Goal: Transaction & Acquisition: Purchase product/service

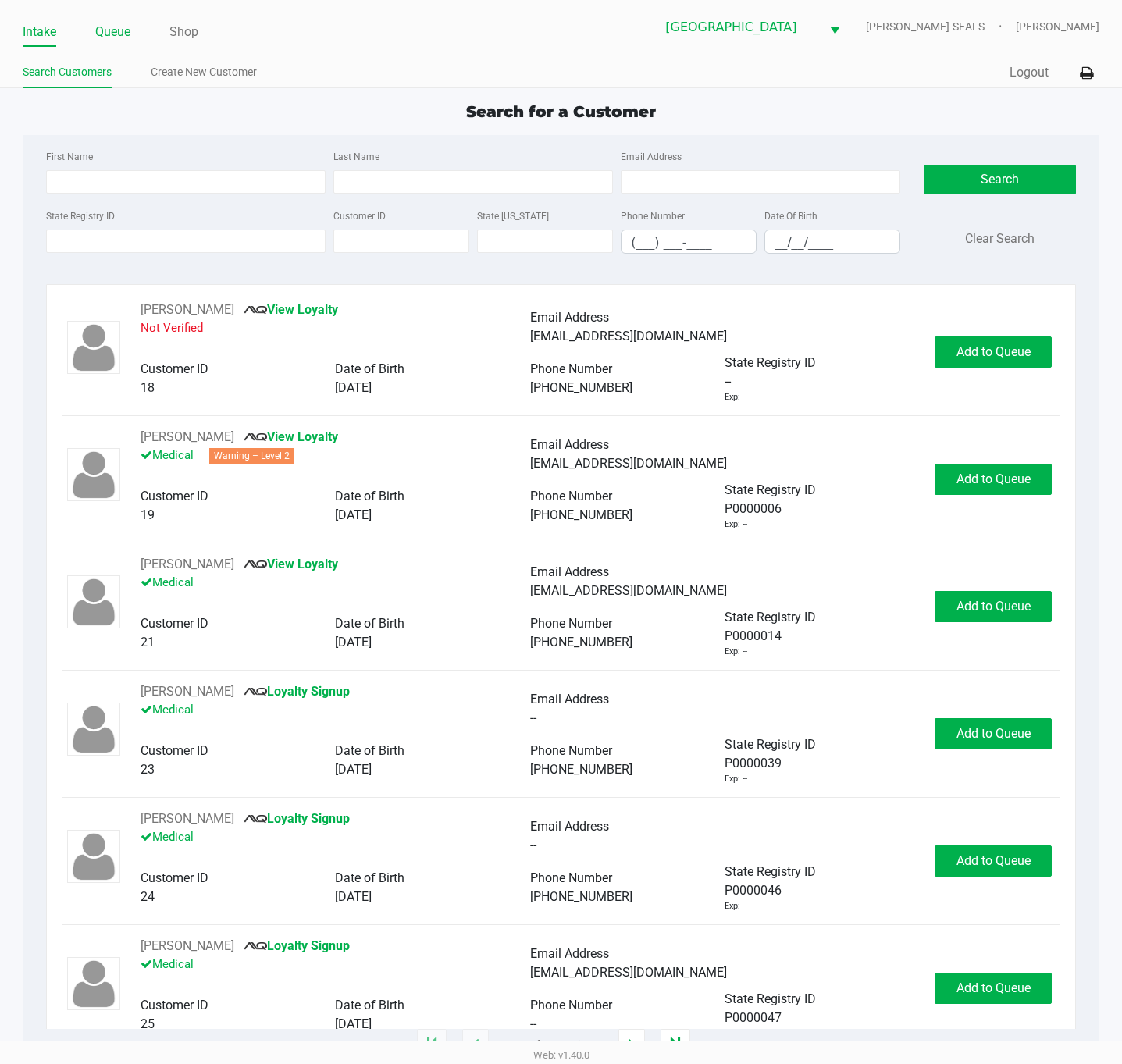
click at [112, 33] on link "Queue" at bounding box center [112, 32] width 35 height 22
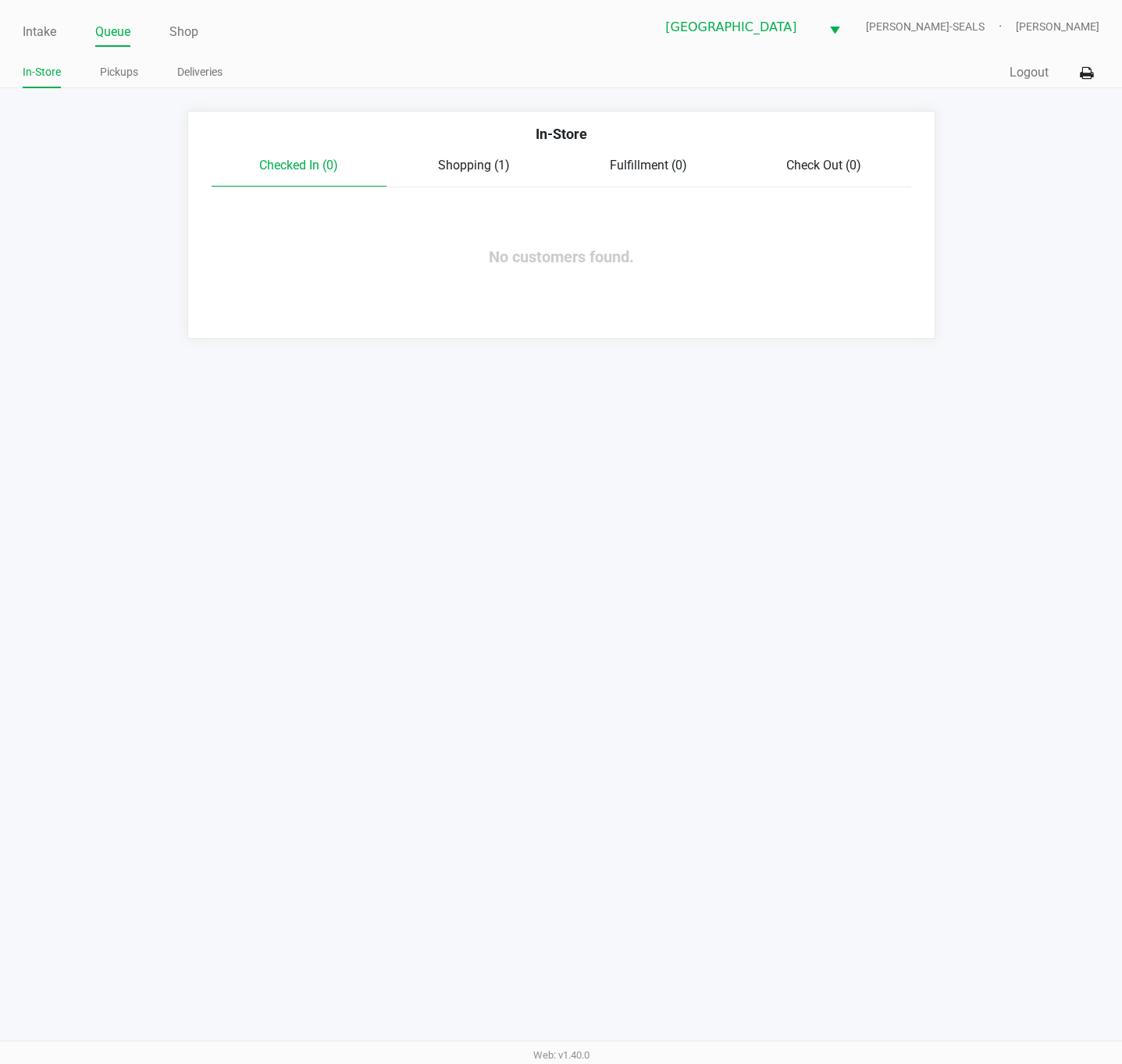
drag, startPoint x: 122, startPoint y: 72, endPoint x: 136, endPoint y: 103, distance: 34.0
click at [122, 72] on link "Pickups" at bounding box center [119, 72] width 38 height 20
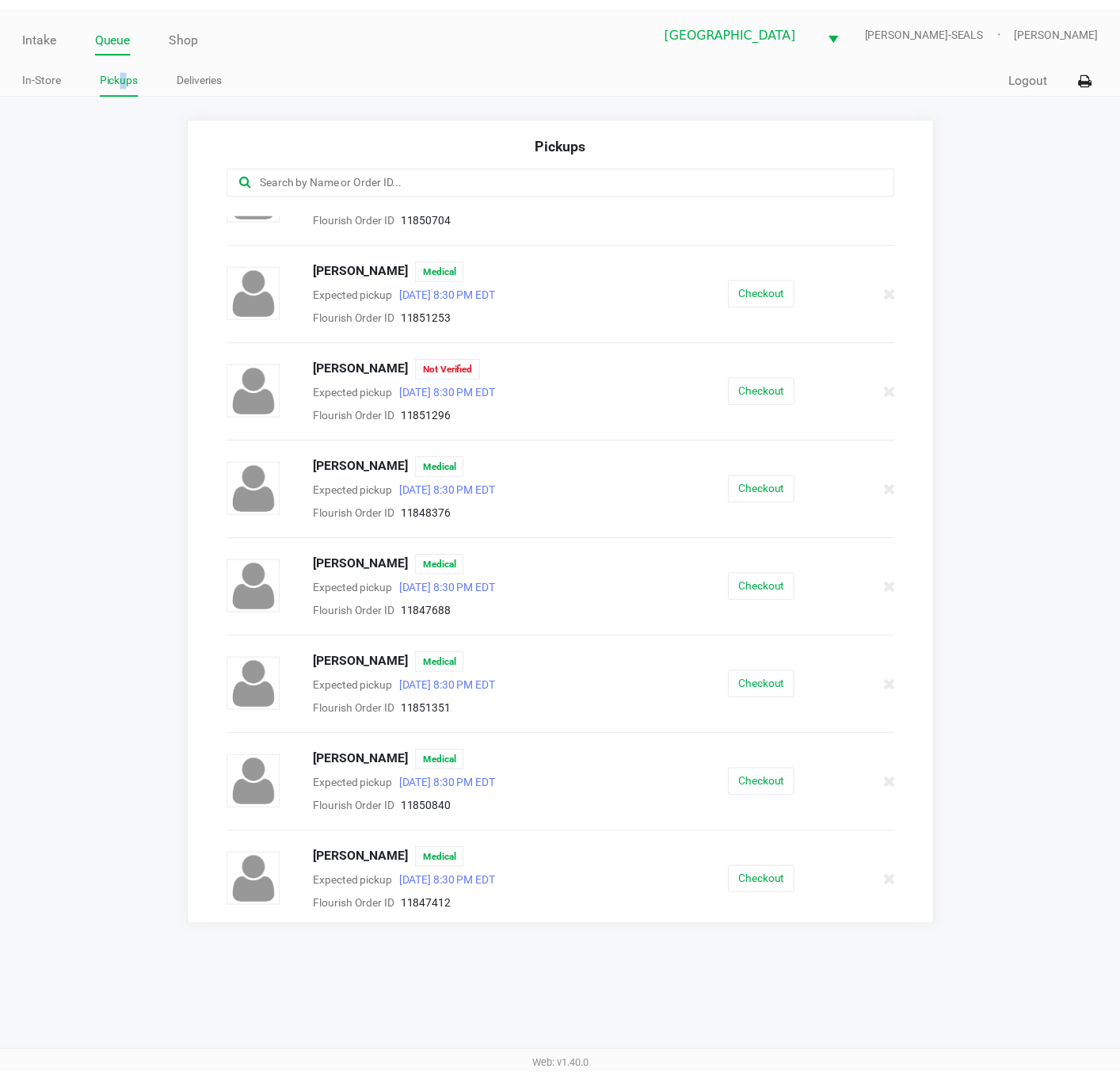
scroll to position [366, 0]
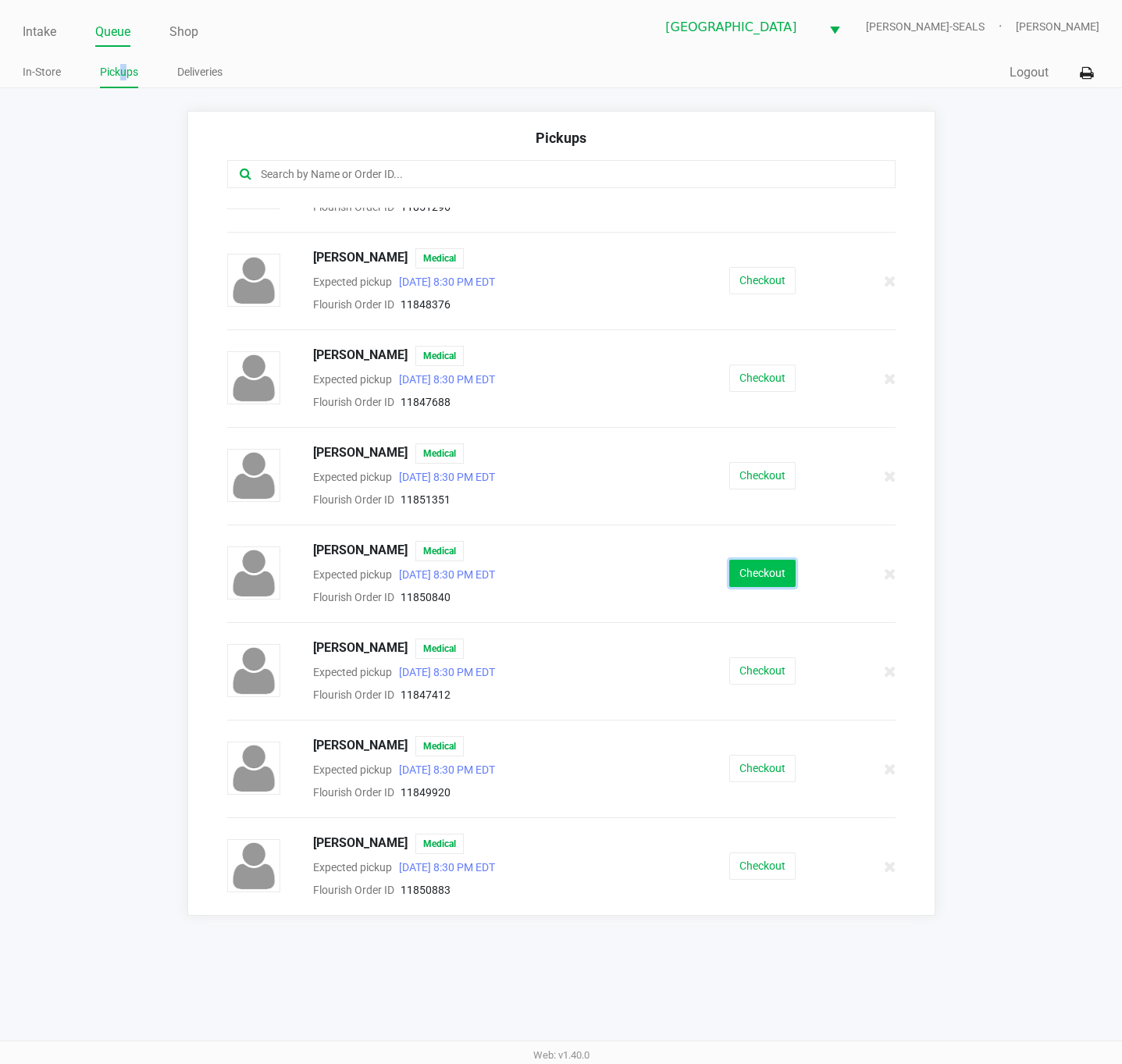
click at [757, 577] on button "Checkout" at bounding box center [762, 574] width 66 height 27
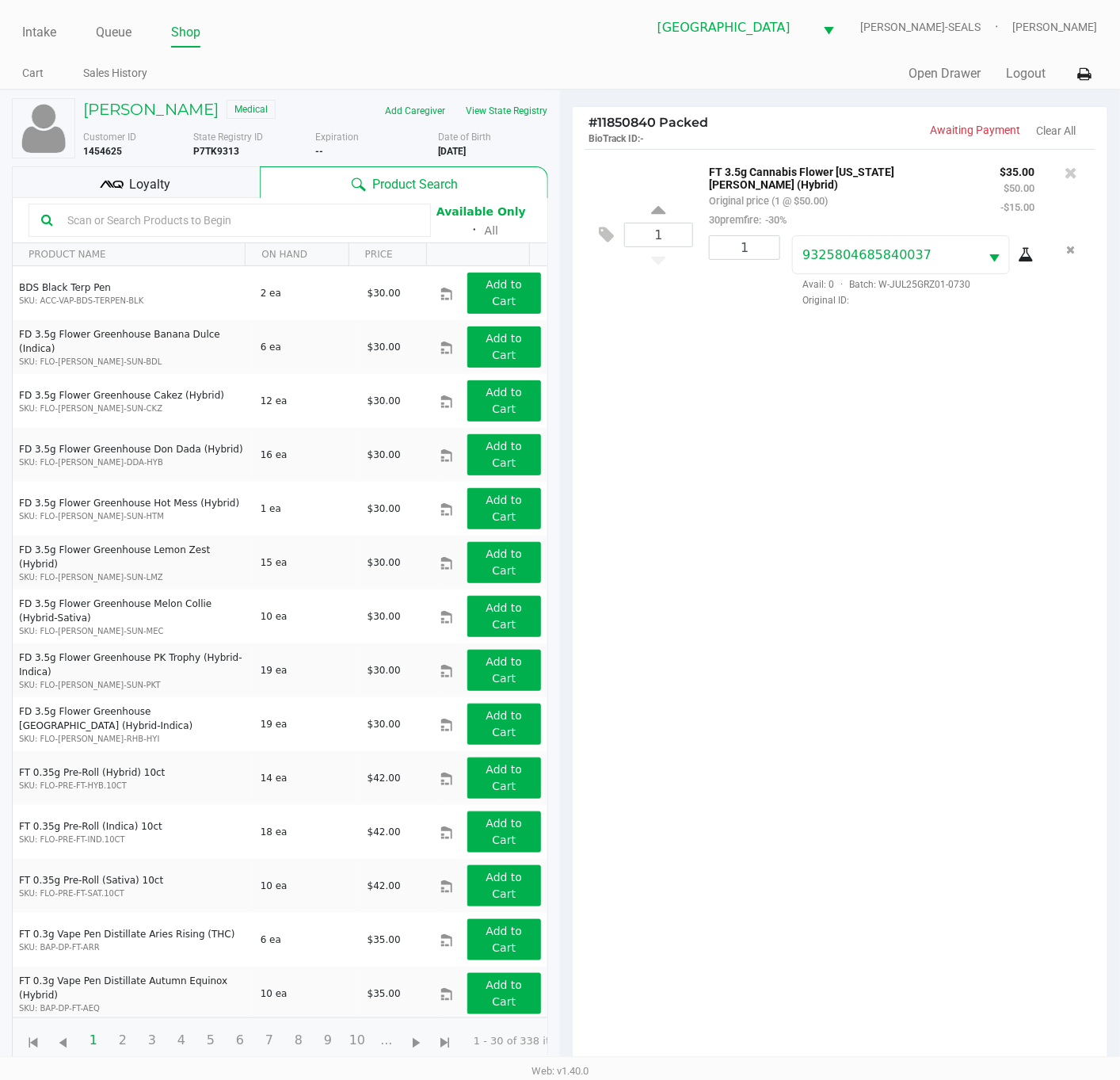
click at [759, 586] on div "1 FT 3.5g Cannabis Flower [US_STATE][PERSON_NAME] (Hybrid) Original price (1 @ …" at bounding box center [840, 612] width 534 height 927
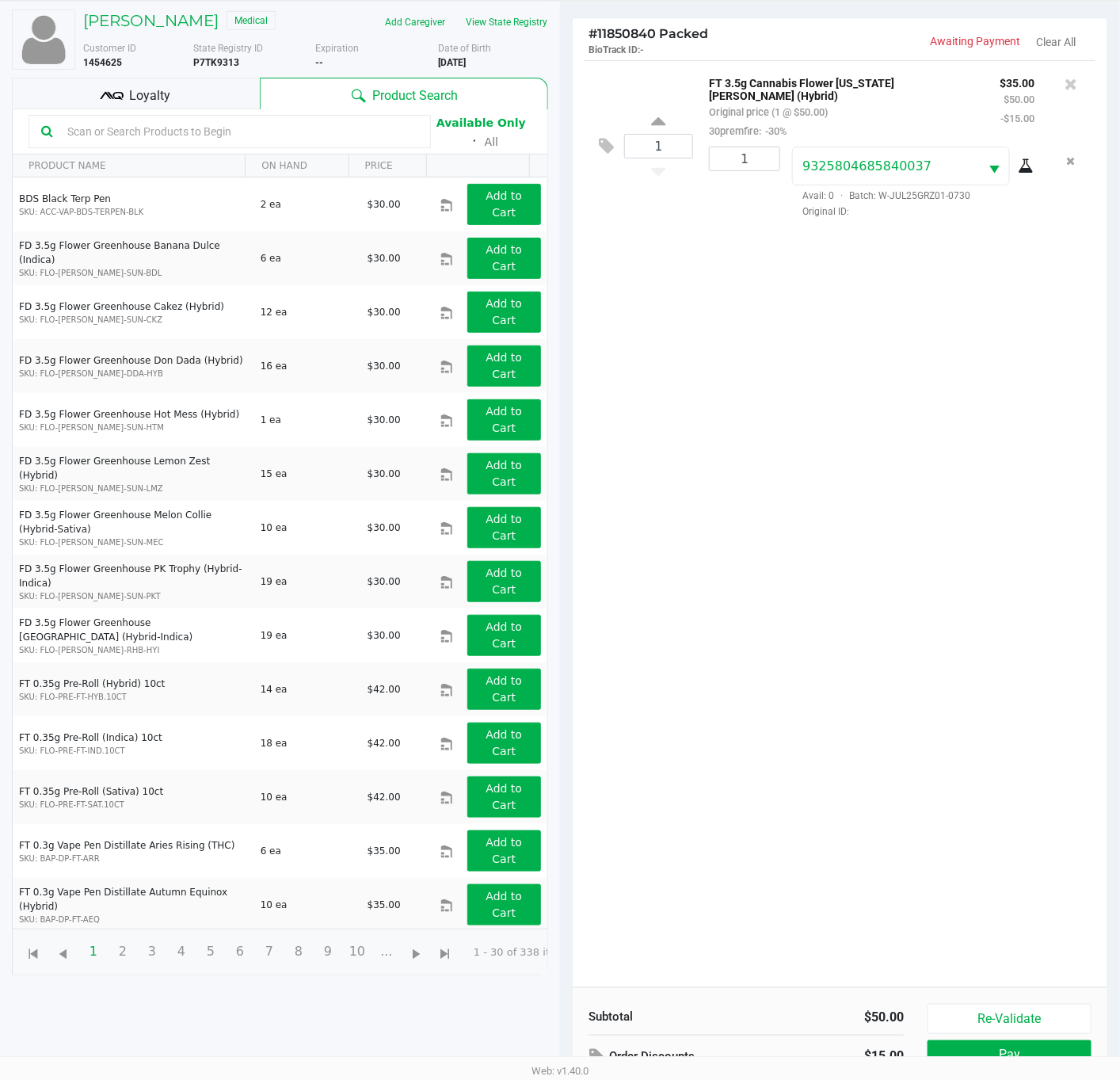
scroll to position [174, 0]
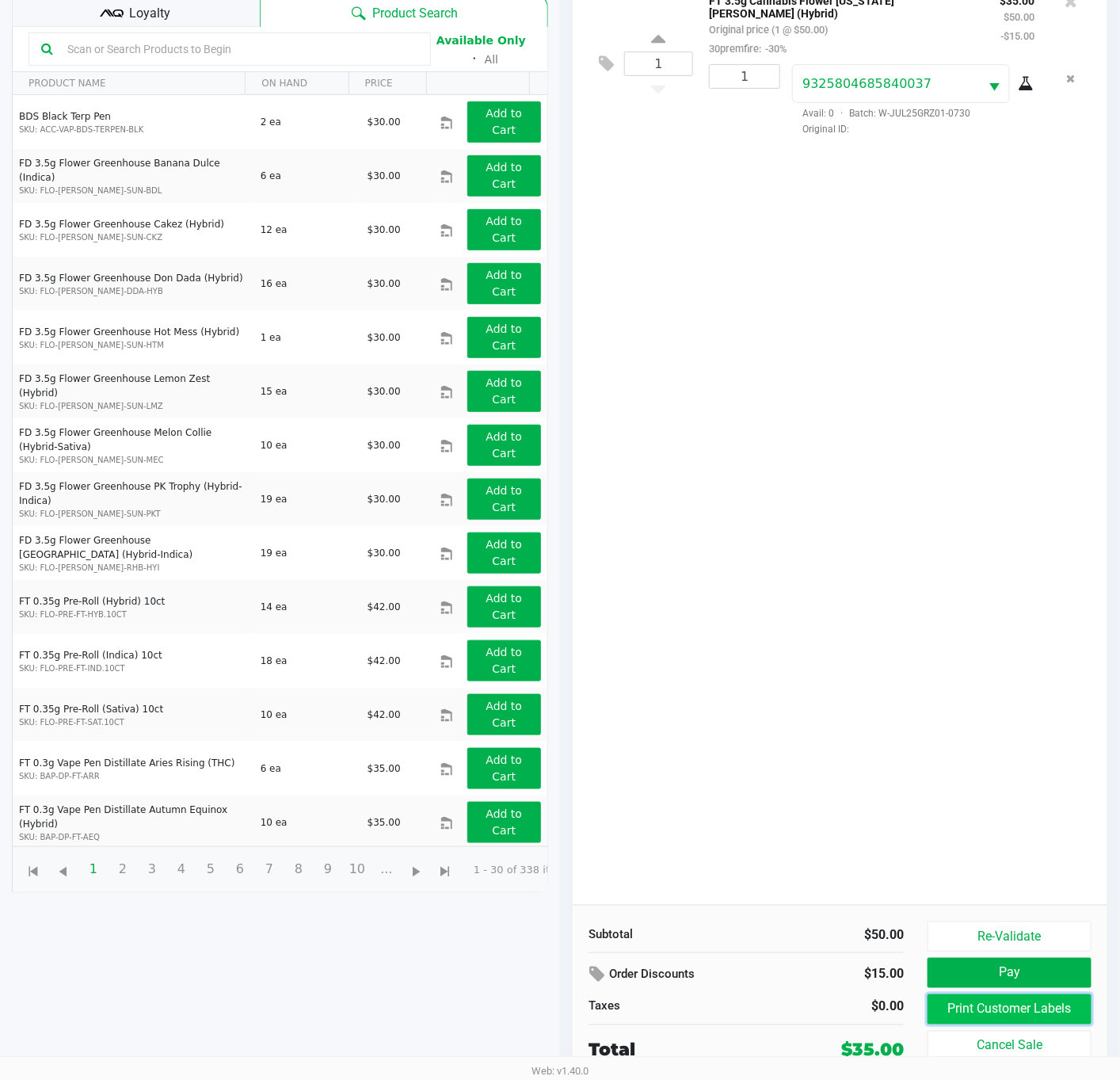
click at [1027, 1018] on button "Print Customer Labels" at bounding box center [1009, 1009] width 164 height 30
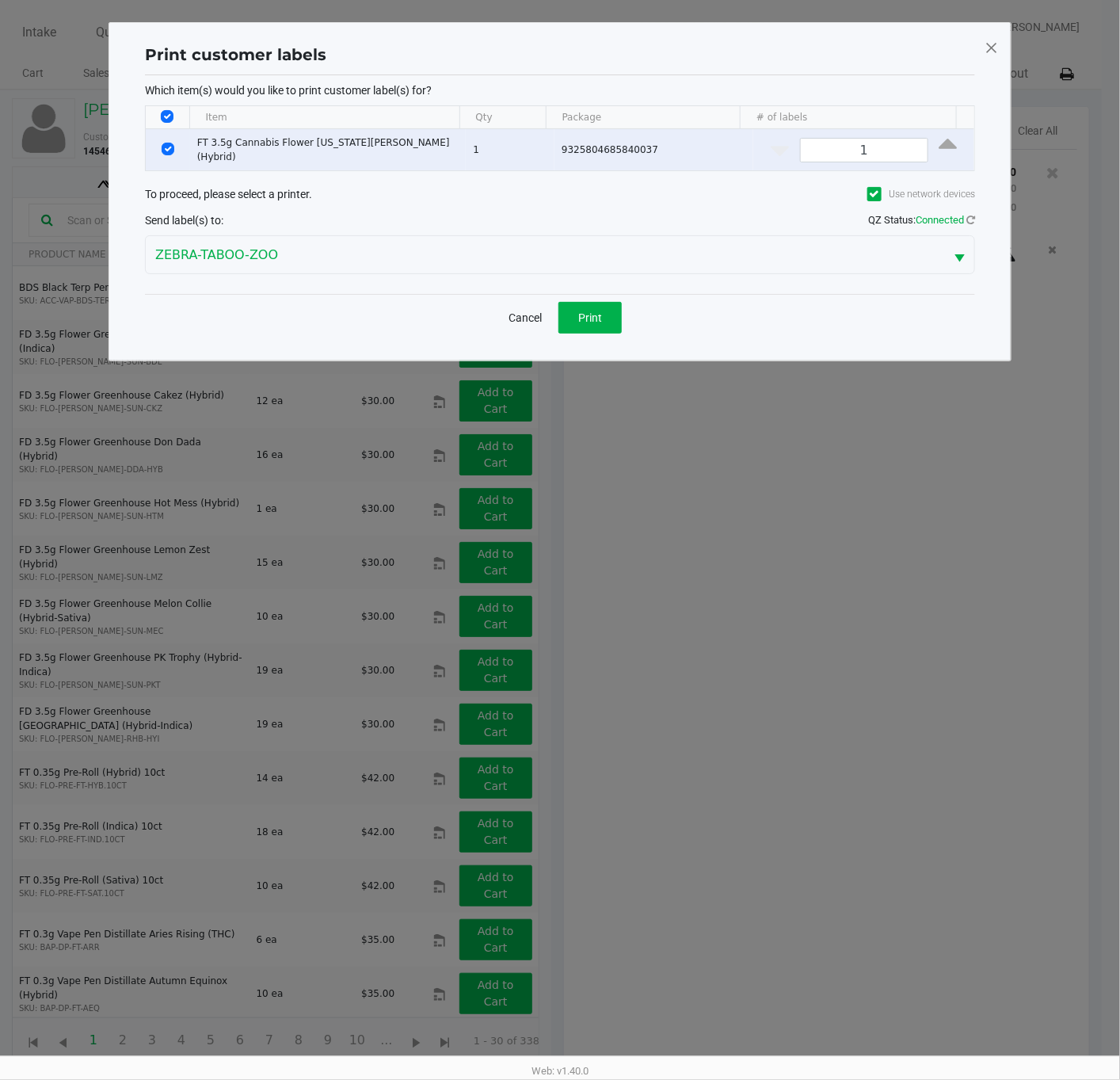
scroll to position [0, 0]
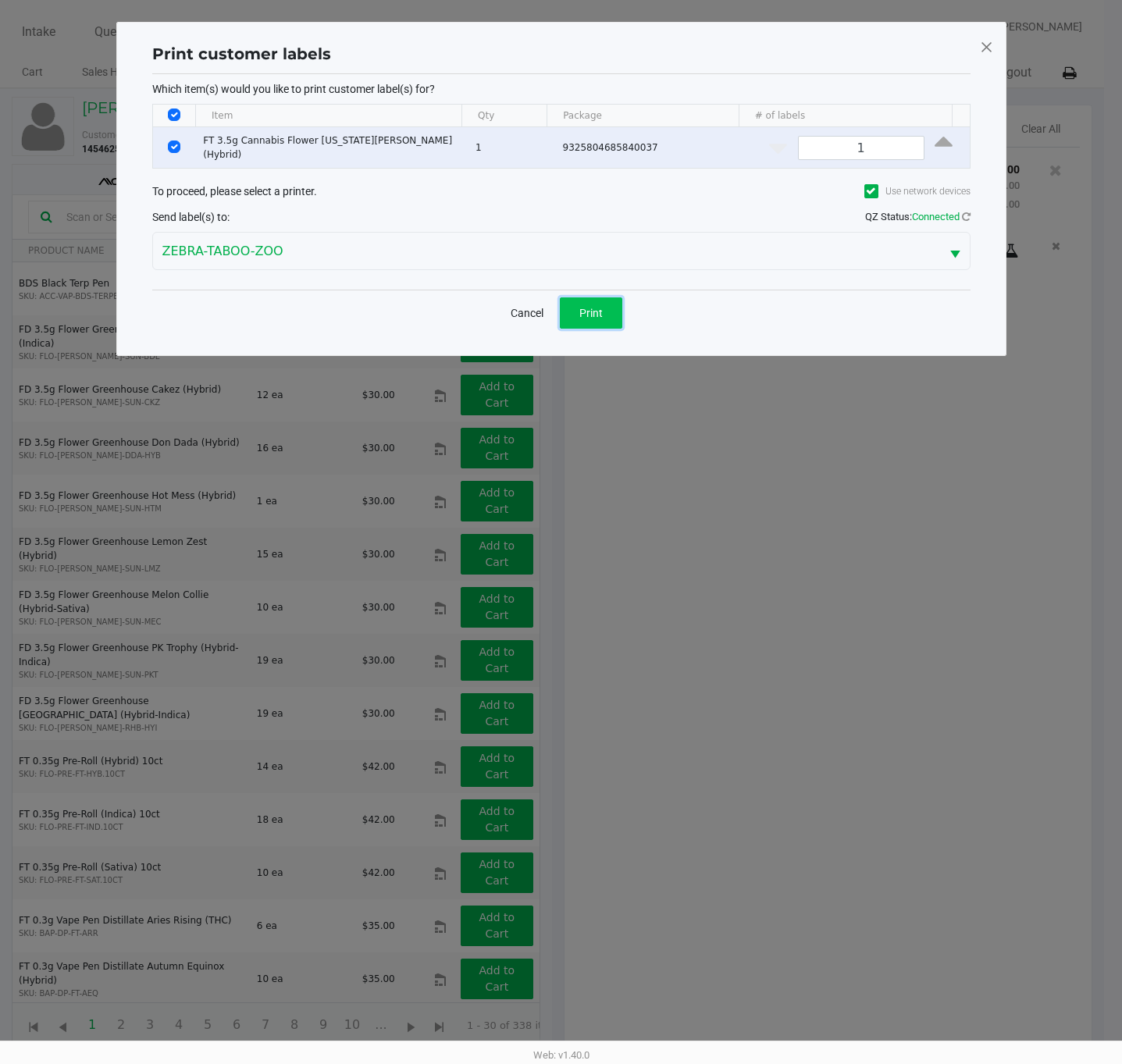
click at [588, 312] on span "Print" at bounding box center [591, 313] width 24 height 13
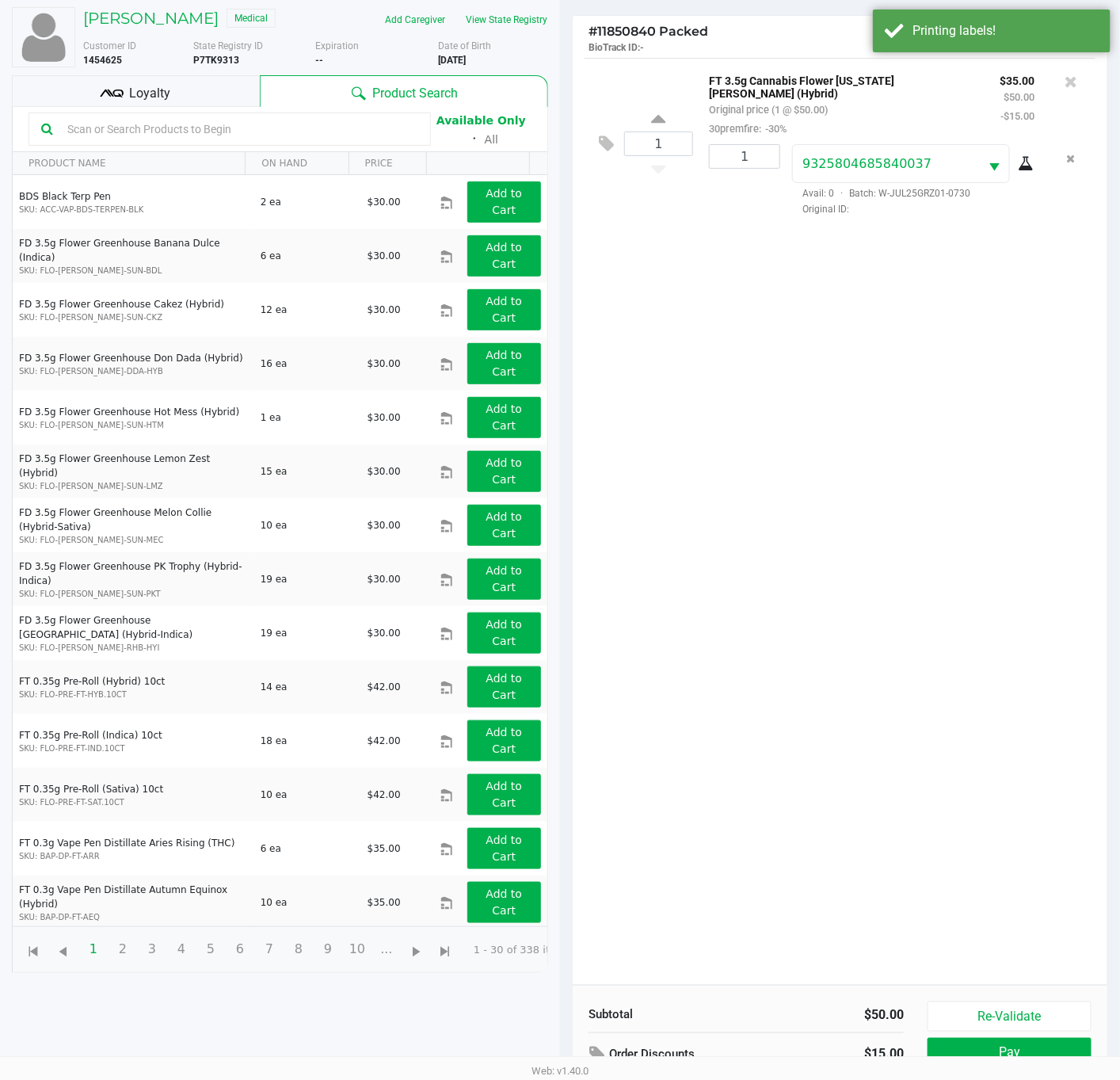
scroll to position [174, 0]
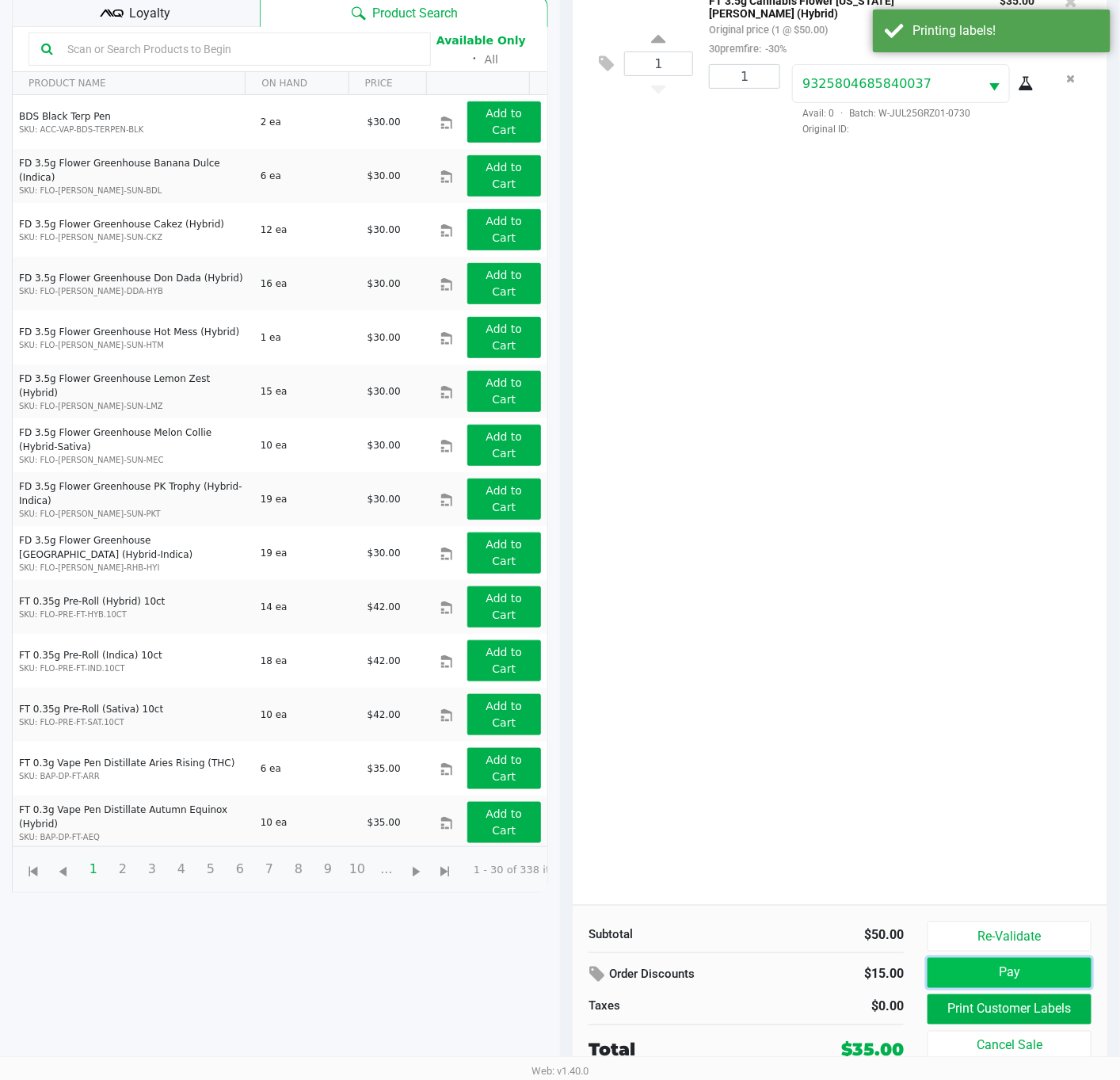
click at [1006, 967] on button "Pay" at bounding box center [1009, 973] width 164 height 30
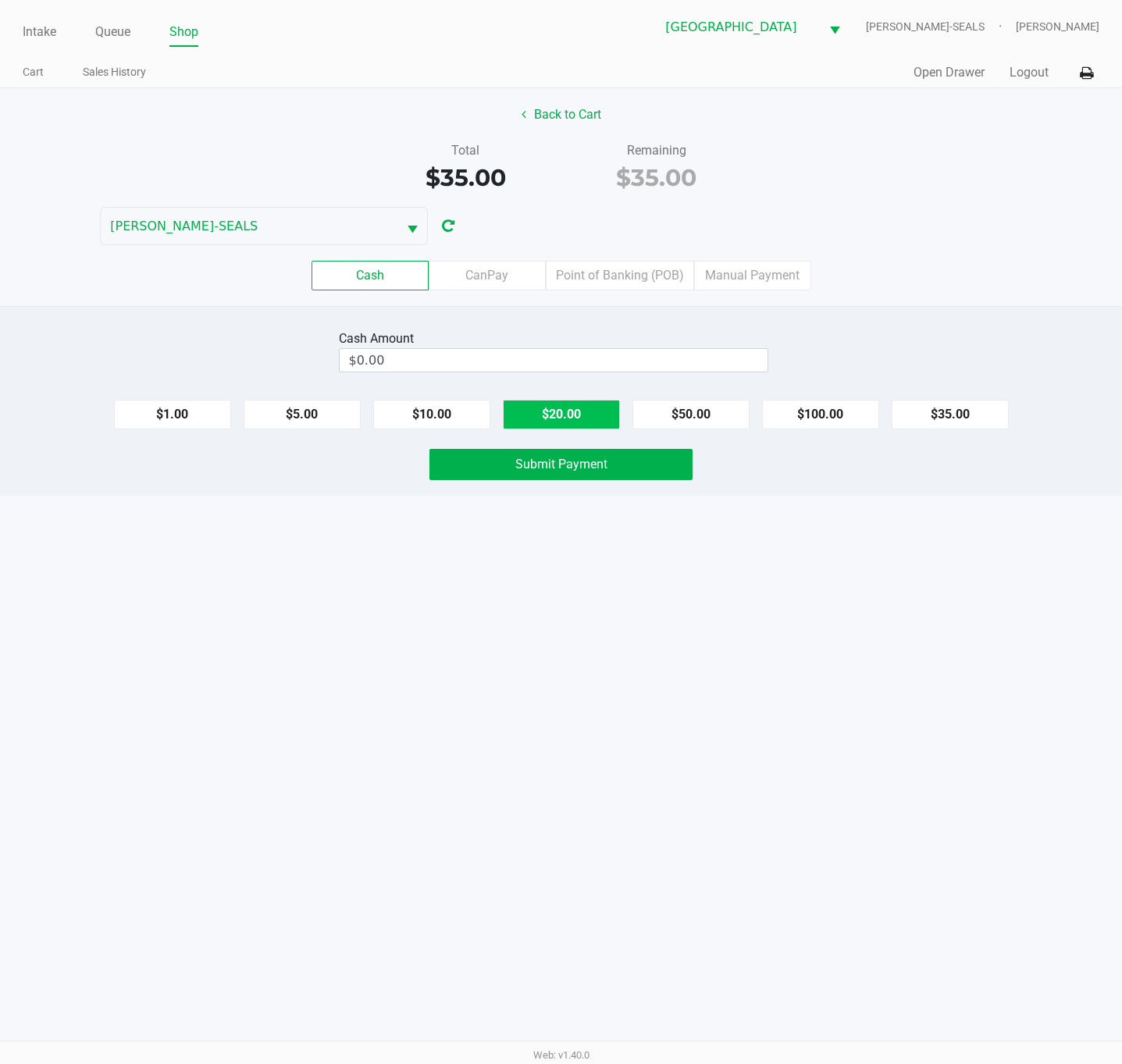
click at [572, 423] on button "$20.00" at bounding box center [561, 414] width 117 height 30
type input "$40.00"
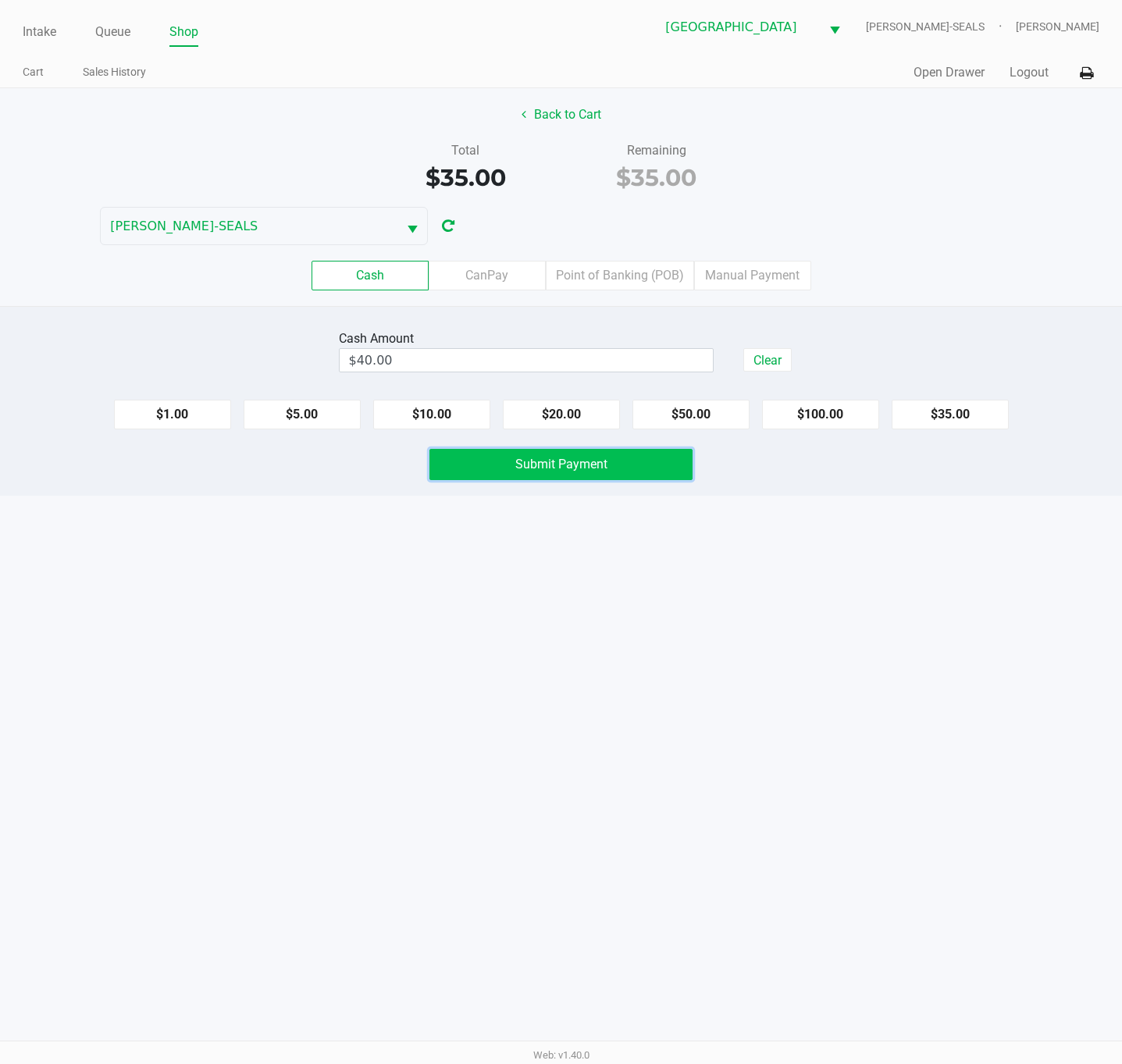
click at [572, 460] on span "Submit Payment" at bounding box center [561, 464] width 92 height 14
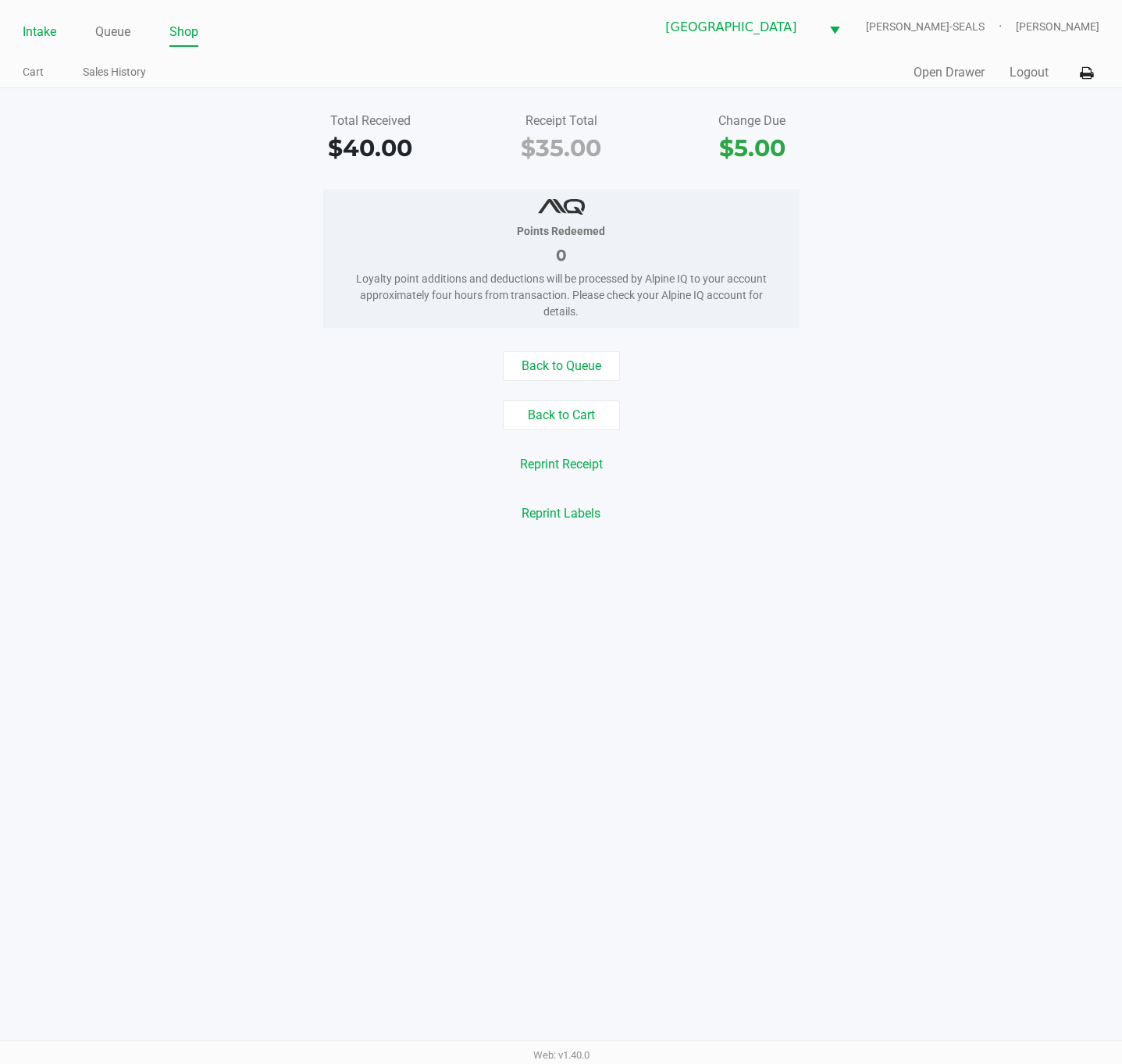
click at [33, 24] on link "Intake" at bounding box center [39, 32] width 33 height 22
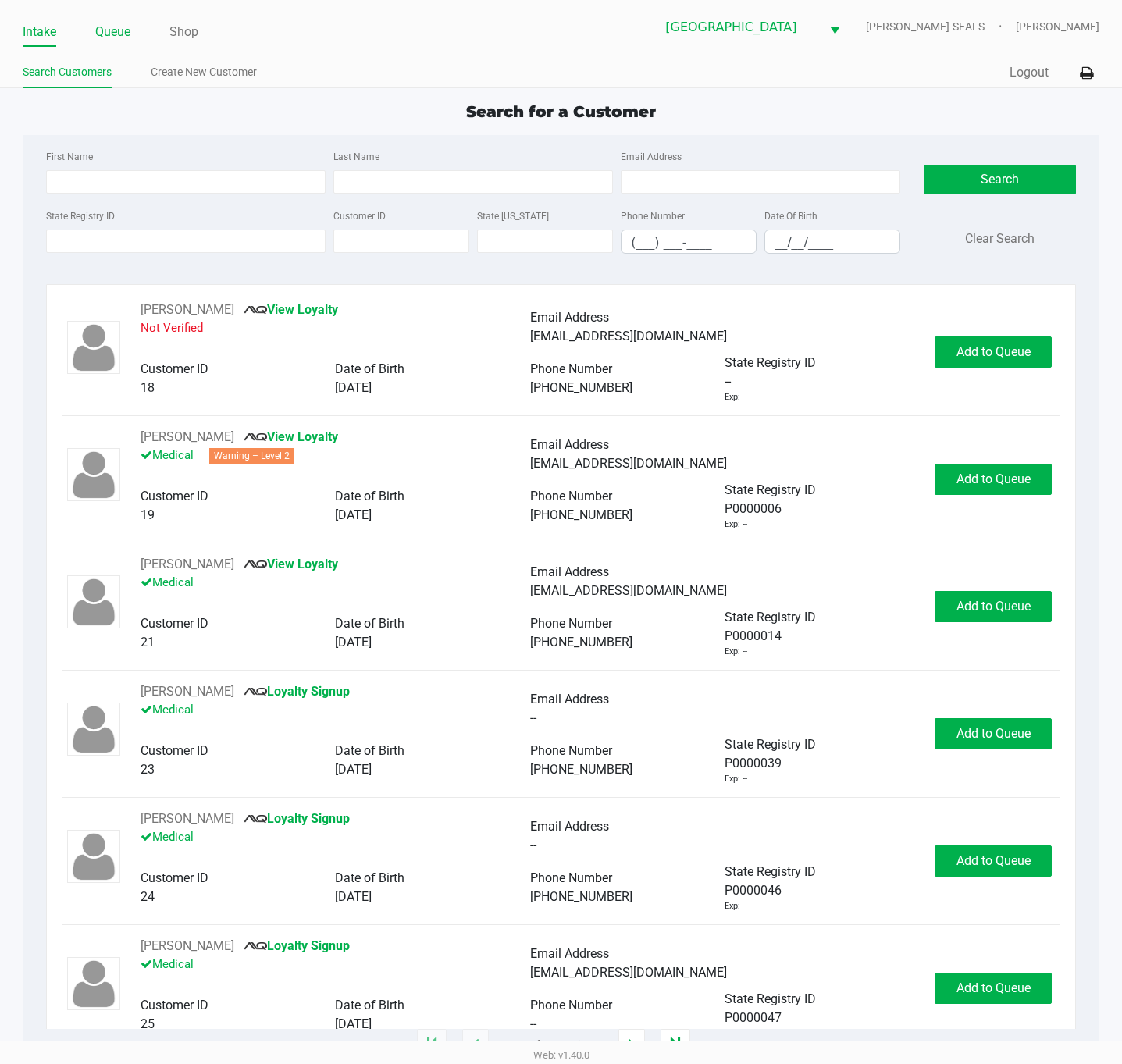
click at [111, 28] on link "Queue" at bounding box center [112, 32] width 35 height 22
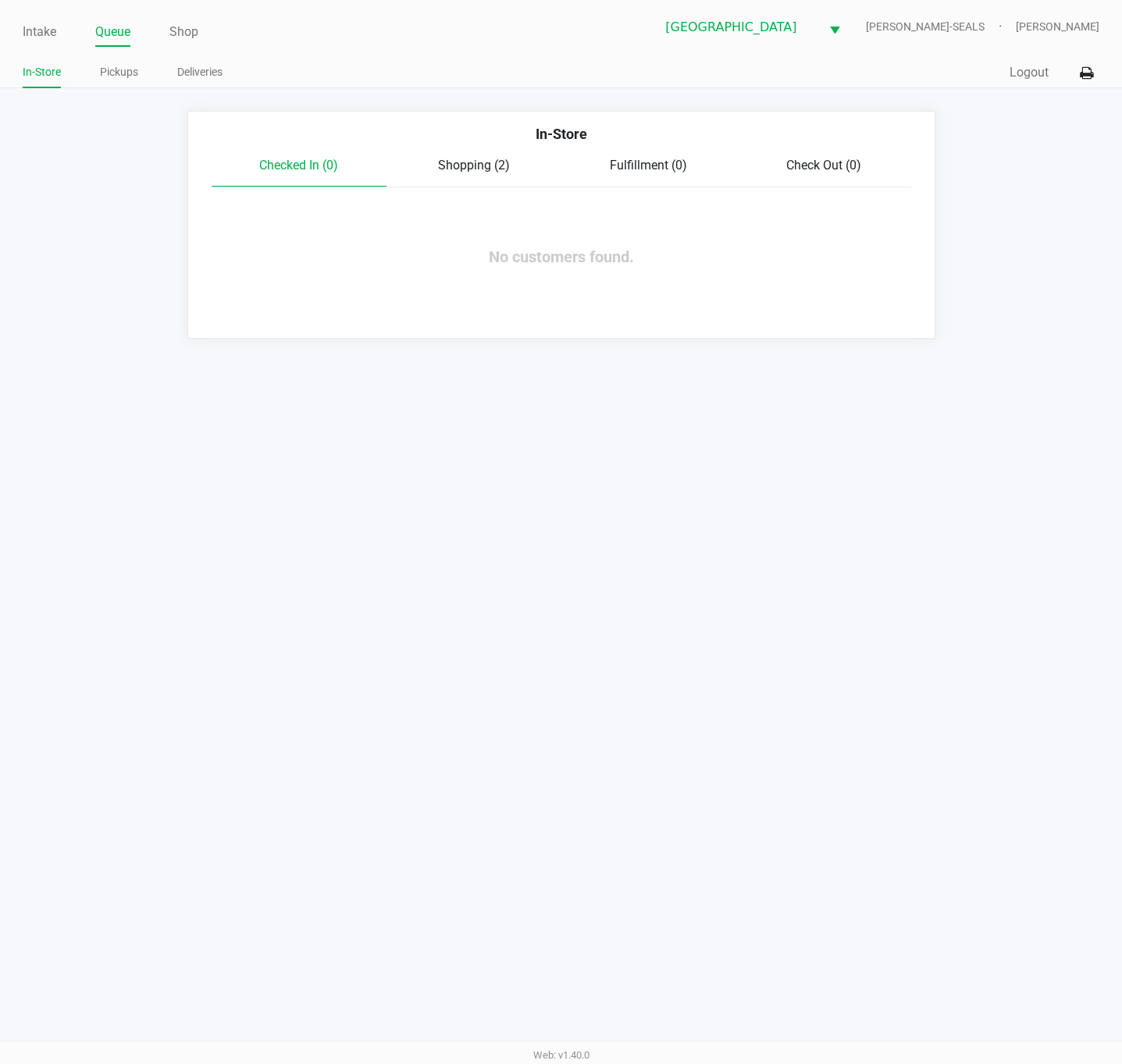
click at [494, 157] on span "Shopping (2)" at bounding box center [473, 165] width 71 height 14
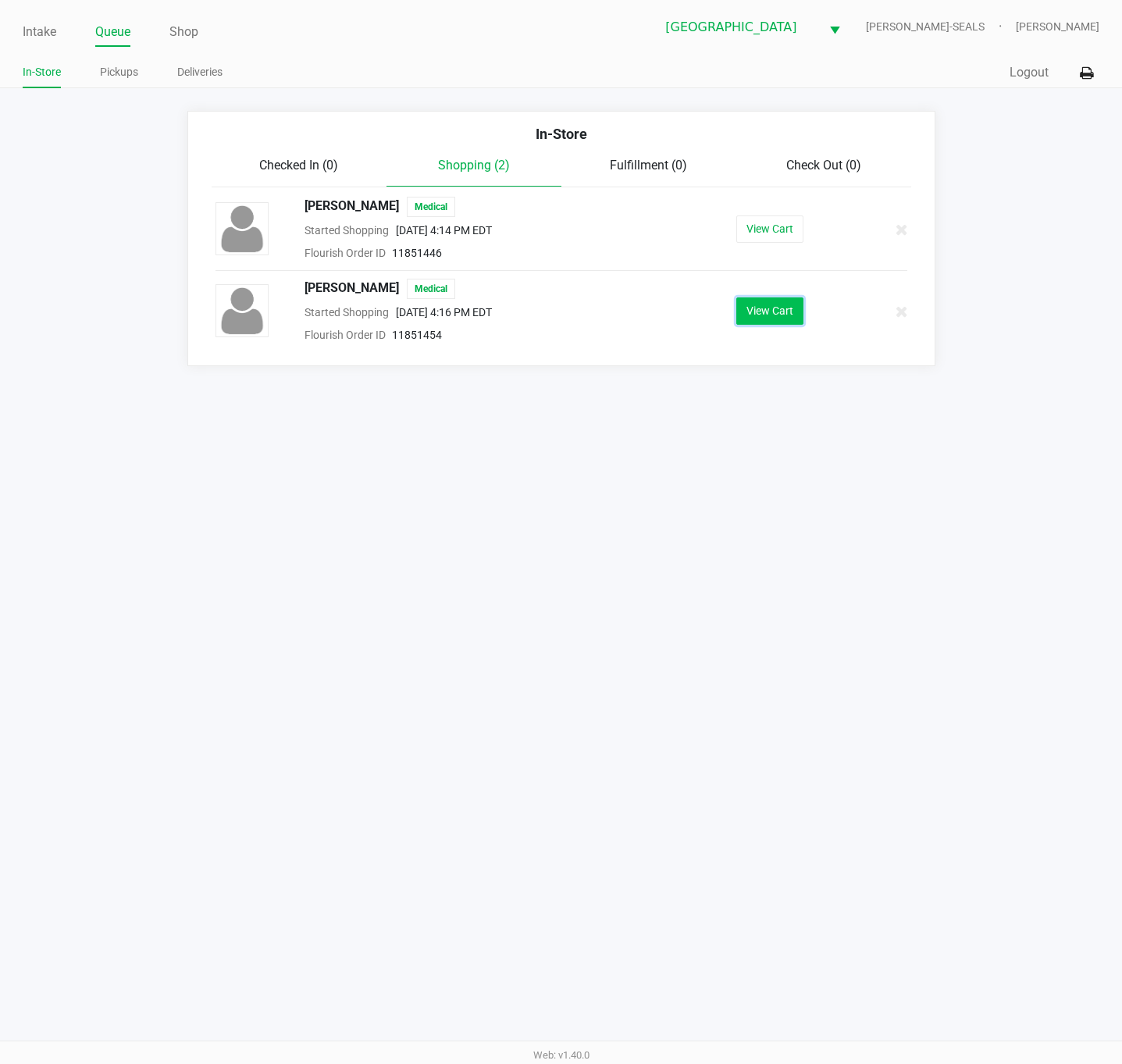
click at [780, 323] on button "View Cart" at bounding box center [770, 311] width 67 height 27
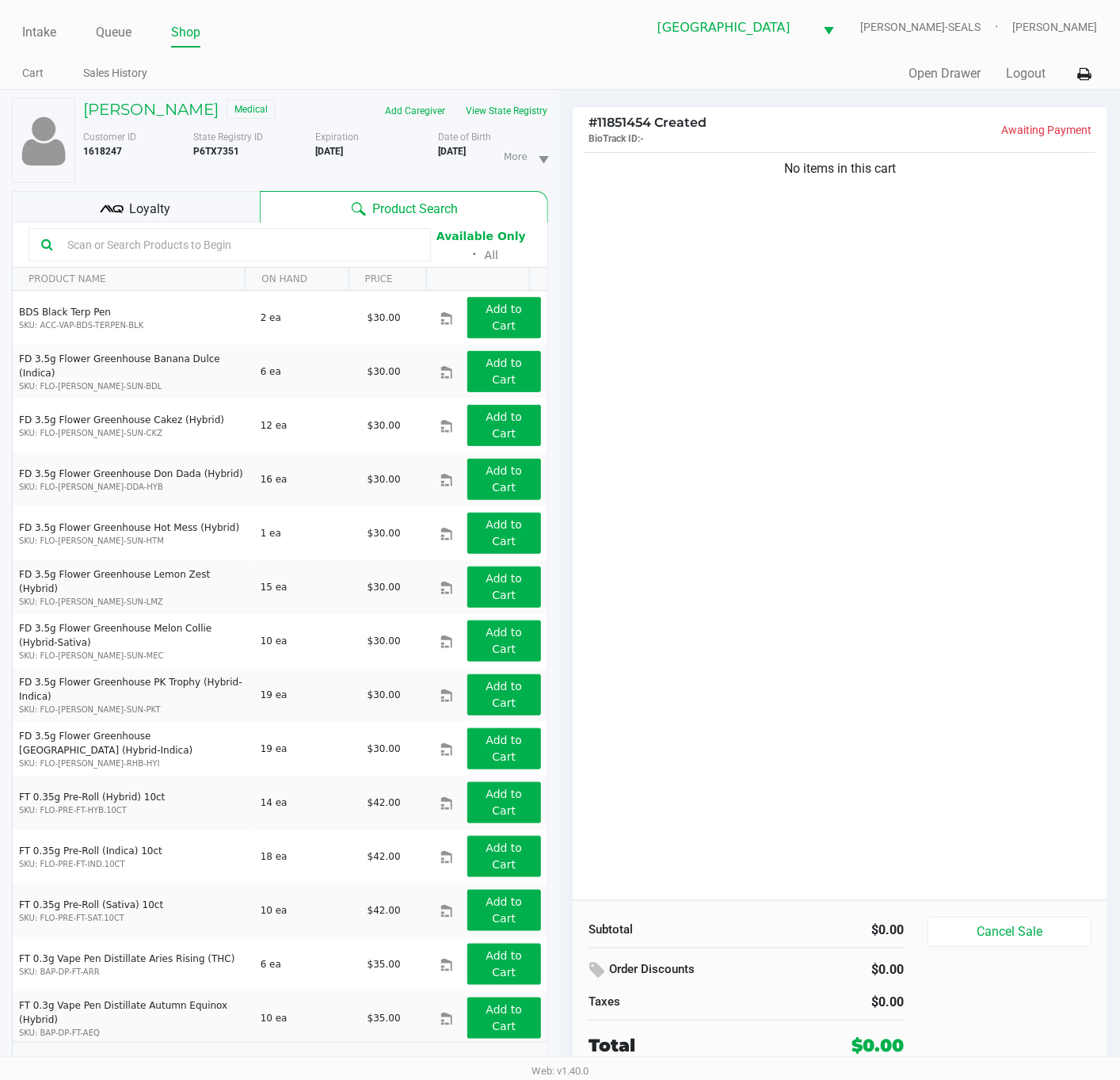
drag, startPoint x: 836, startPoint y: 655, endPoint x: 836, endPoint y: 638, distance: 17.0
click at [836, 649] on div "No items in this cart" at bounding box center [840, 524] width 534 height 751
click at [455, 124] on button "View State Registry" at bounding box center [501, 111] width 93 height 26
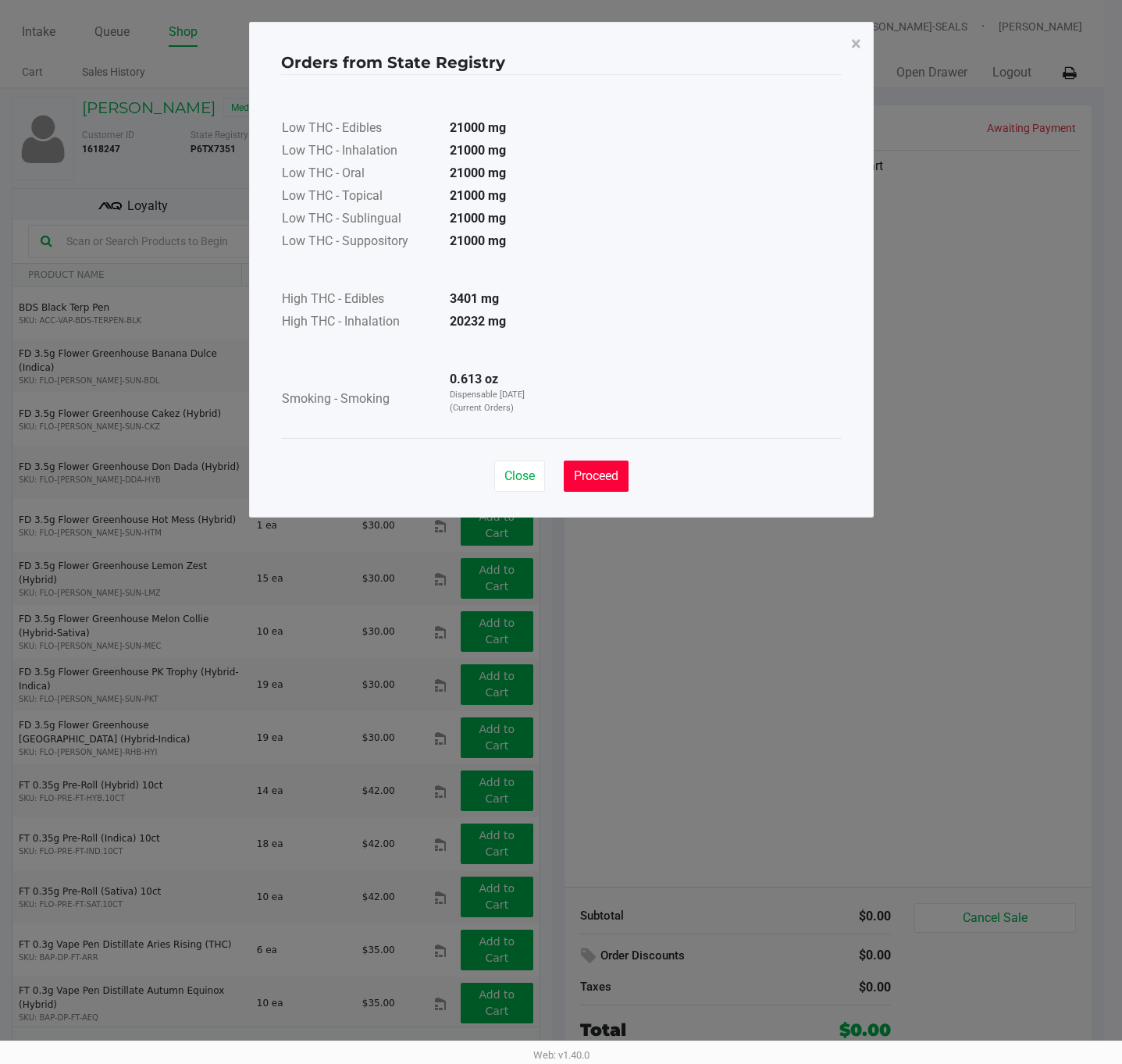
click at [600, 480] on span "Proceed" at bounding box center [595, 476] width 44 height 14
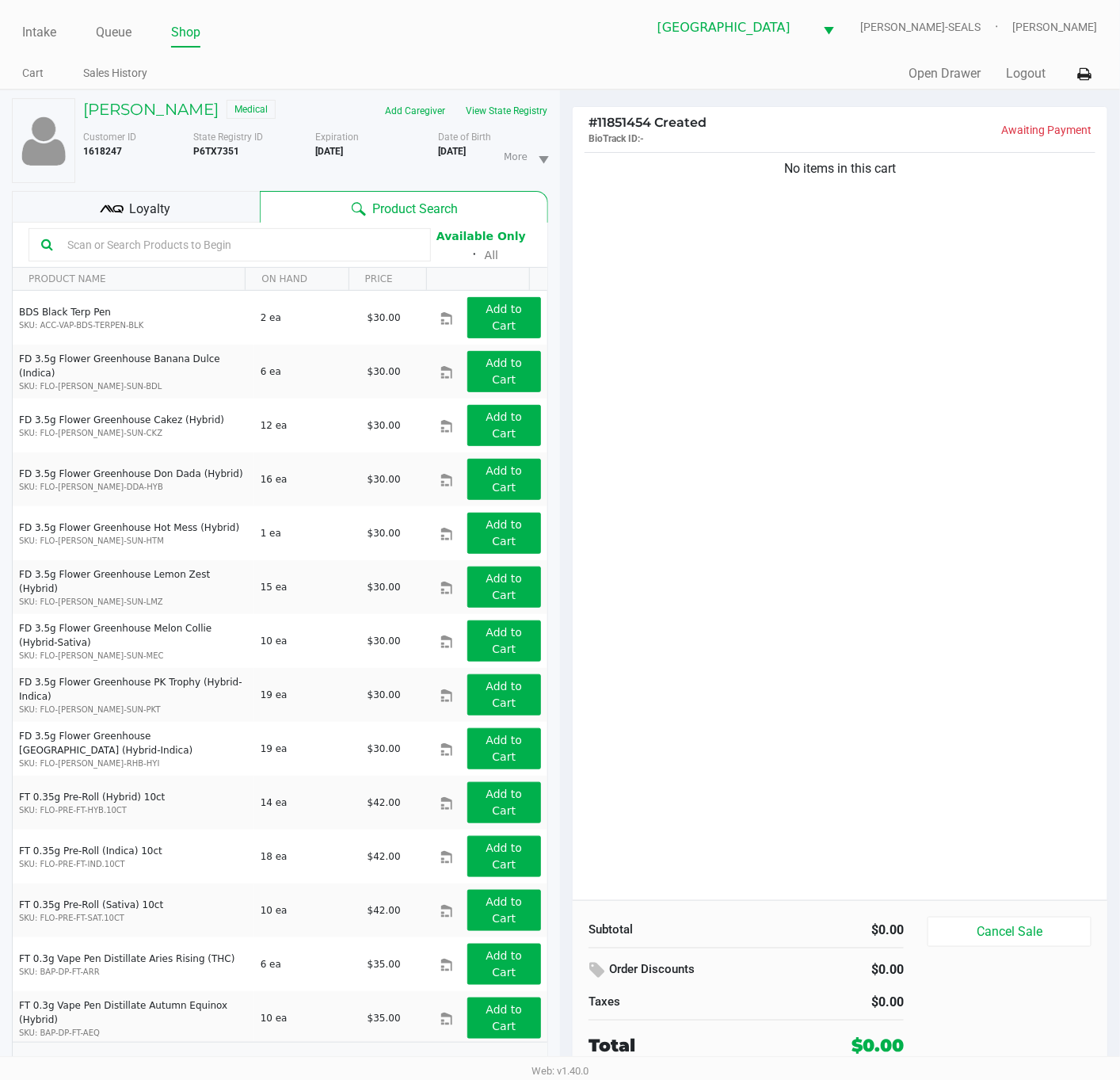
click at [758, 440] on div "No items in this cart" at bounding box center [840, 524] width 534 height 751
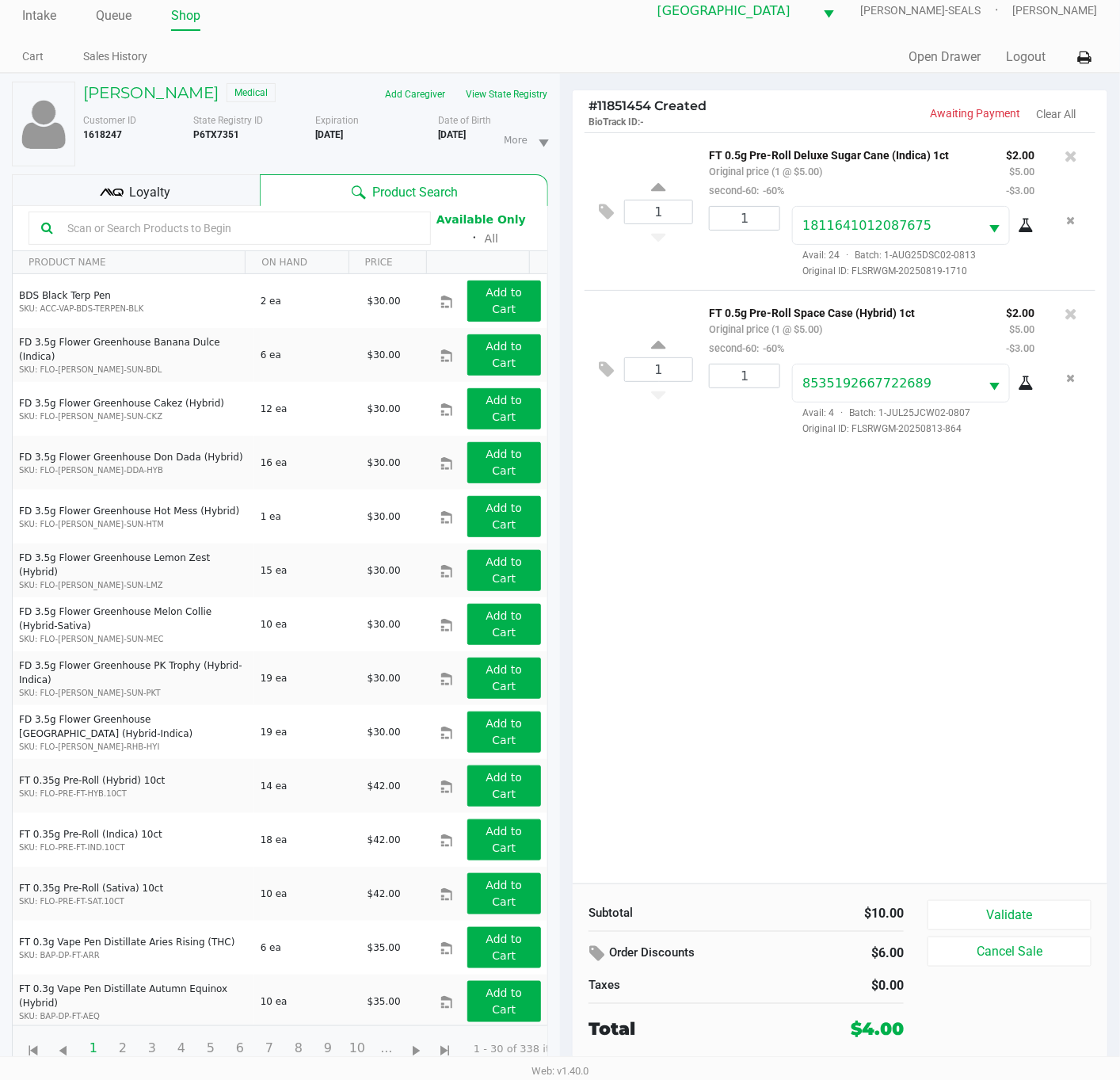
scroll to position [41, 0]
click at [849, 590] on div "1 FT 0.5g Pre-Roll Deluxe Sugar Cane (Indica) 1ct Original price (1 @ $5.00) se…" at bounding box center [840, 508] width 534 height 751
click at [1025, 901] on button "Validate" at bounding box center [1009, 915] width 164 height 30
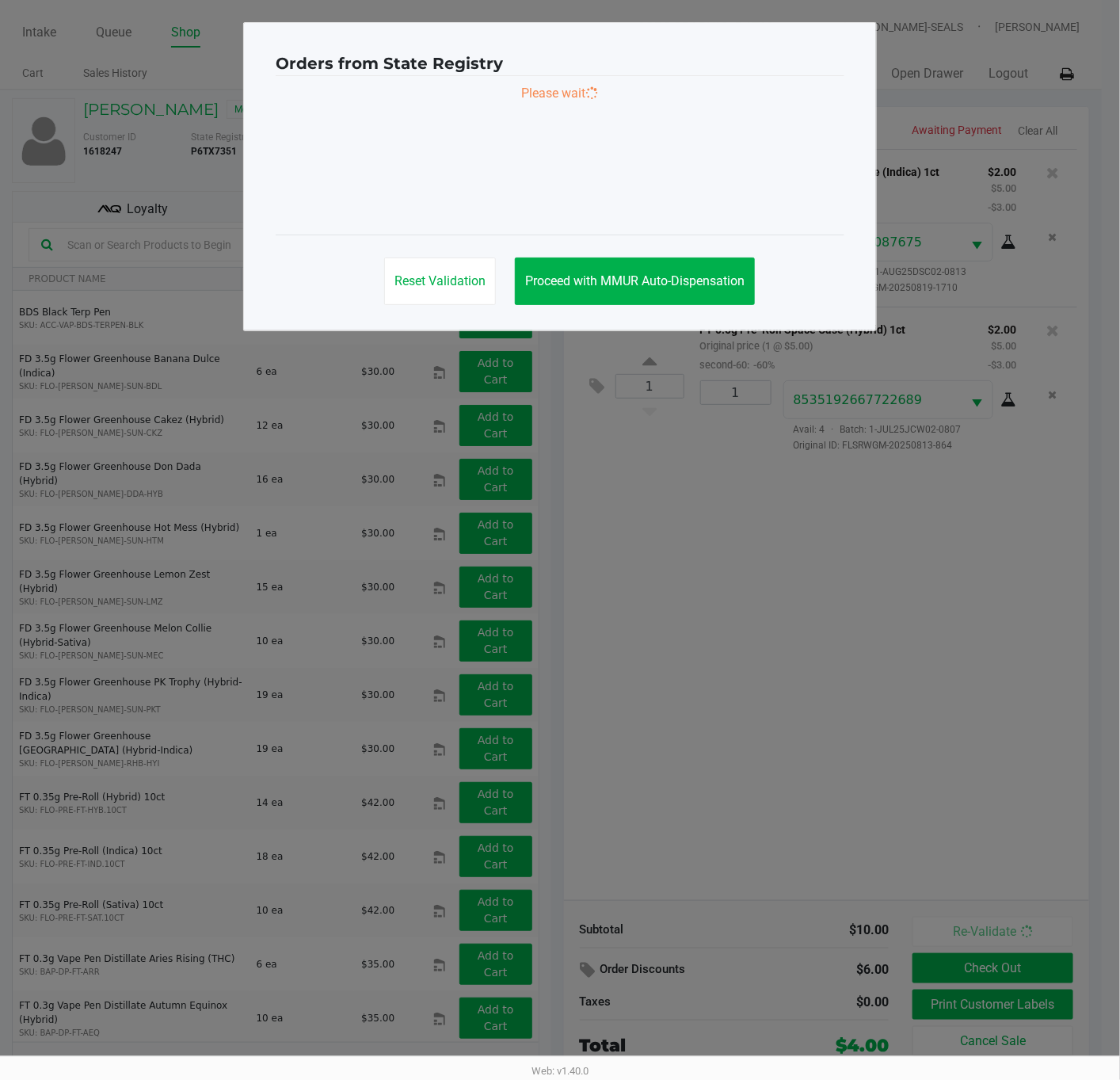
scroll to position [0, 0]
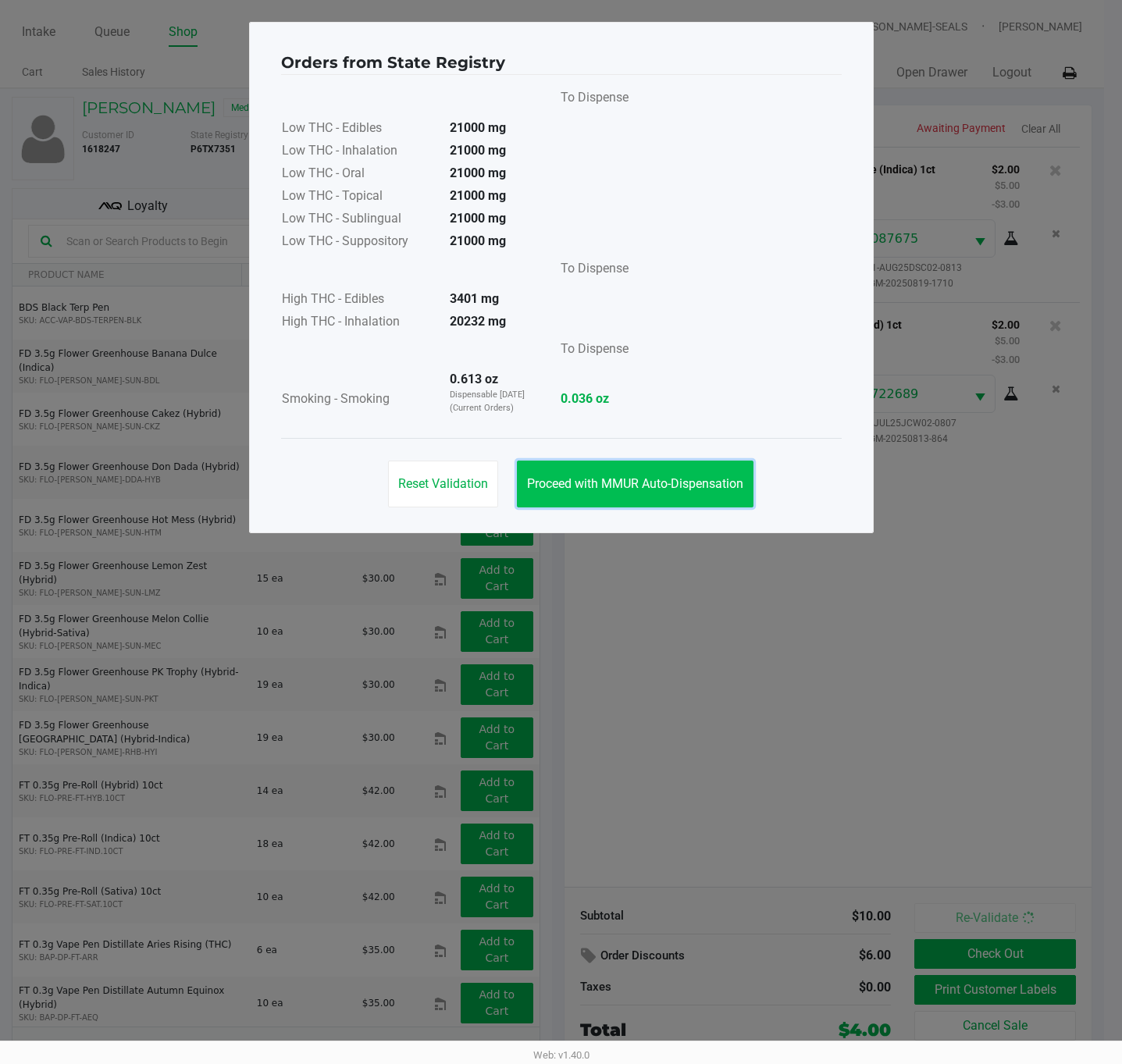
click at [673, 479] on span "Proceed with MMUR Auto-Dispensation" at bounding box center [634, 483] width 216 height 14
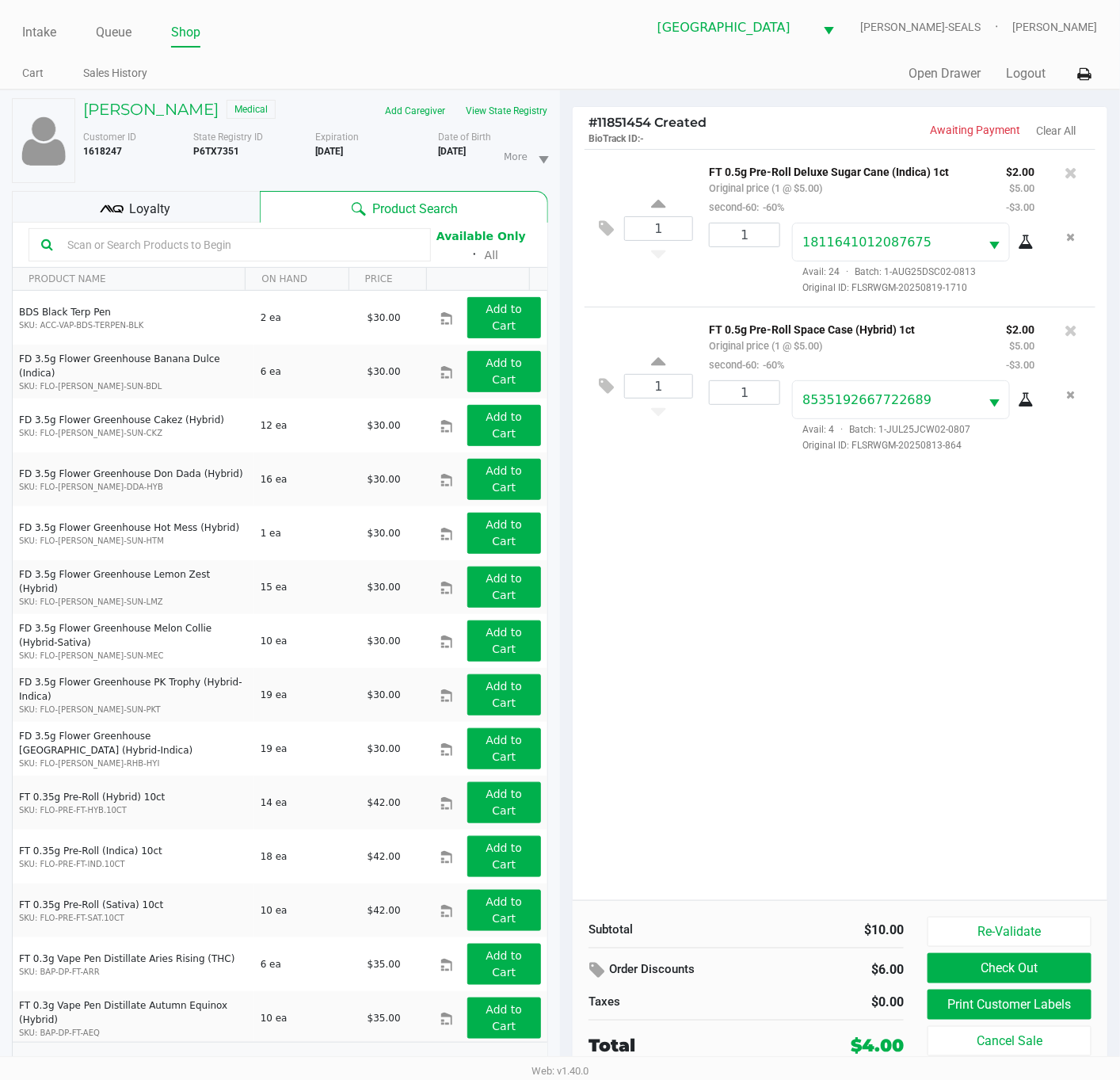
click at [768, 704] on div "1 FT 0.5g Pre-Roll Deluxe Sugar Cane (Indica) 1ct Original price (1 @ $5.00) se…" at bounding box center [840, 524] width 534 height 751
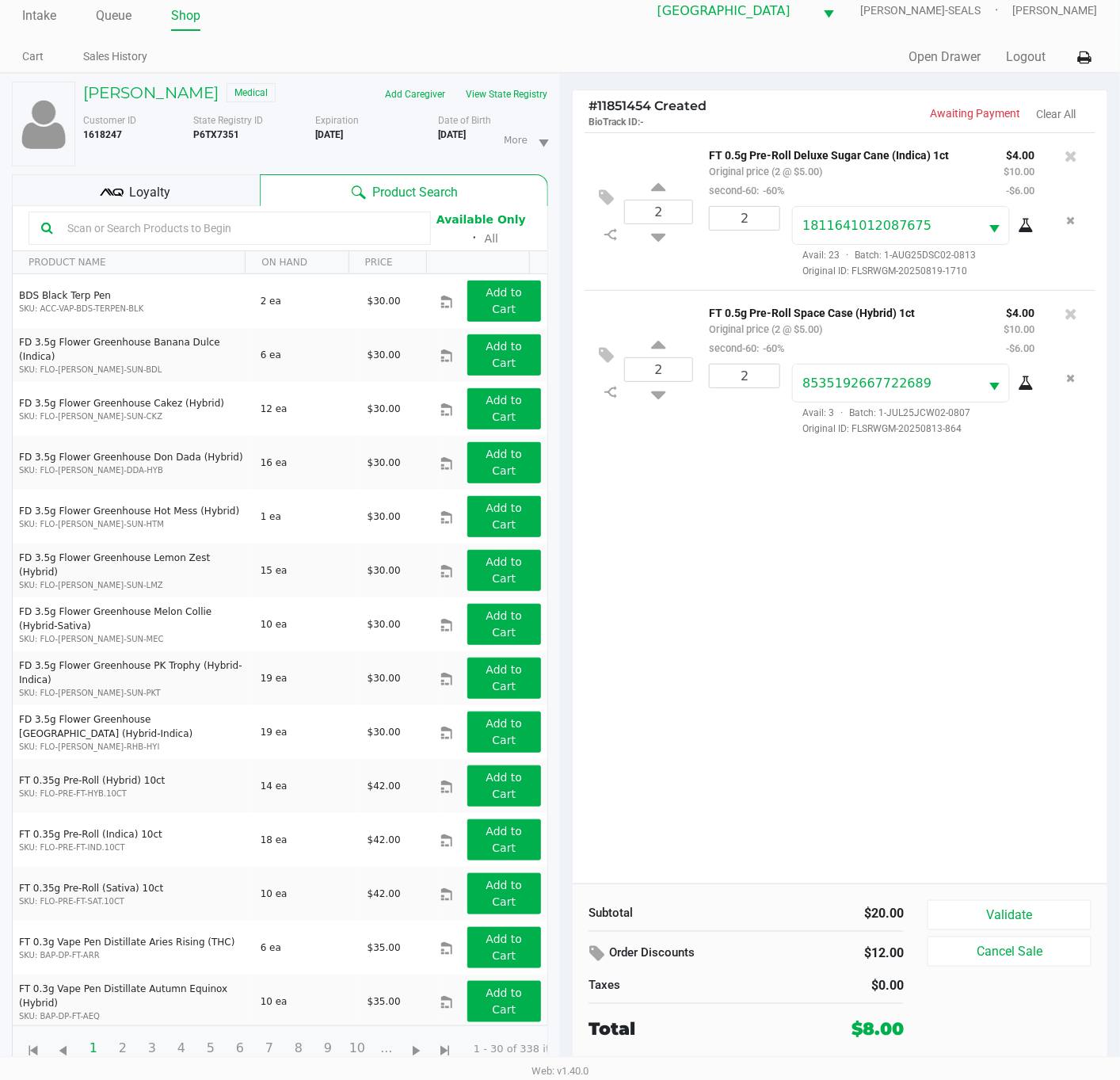
scroll to position [41, 0]
click at [962, 900] on button "Validate" at bounding box center [1009, 915] width 164 height 30
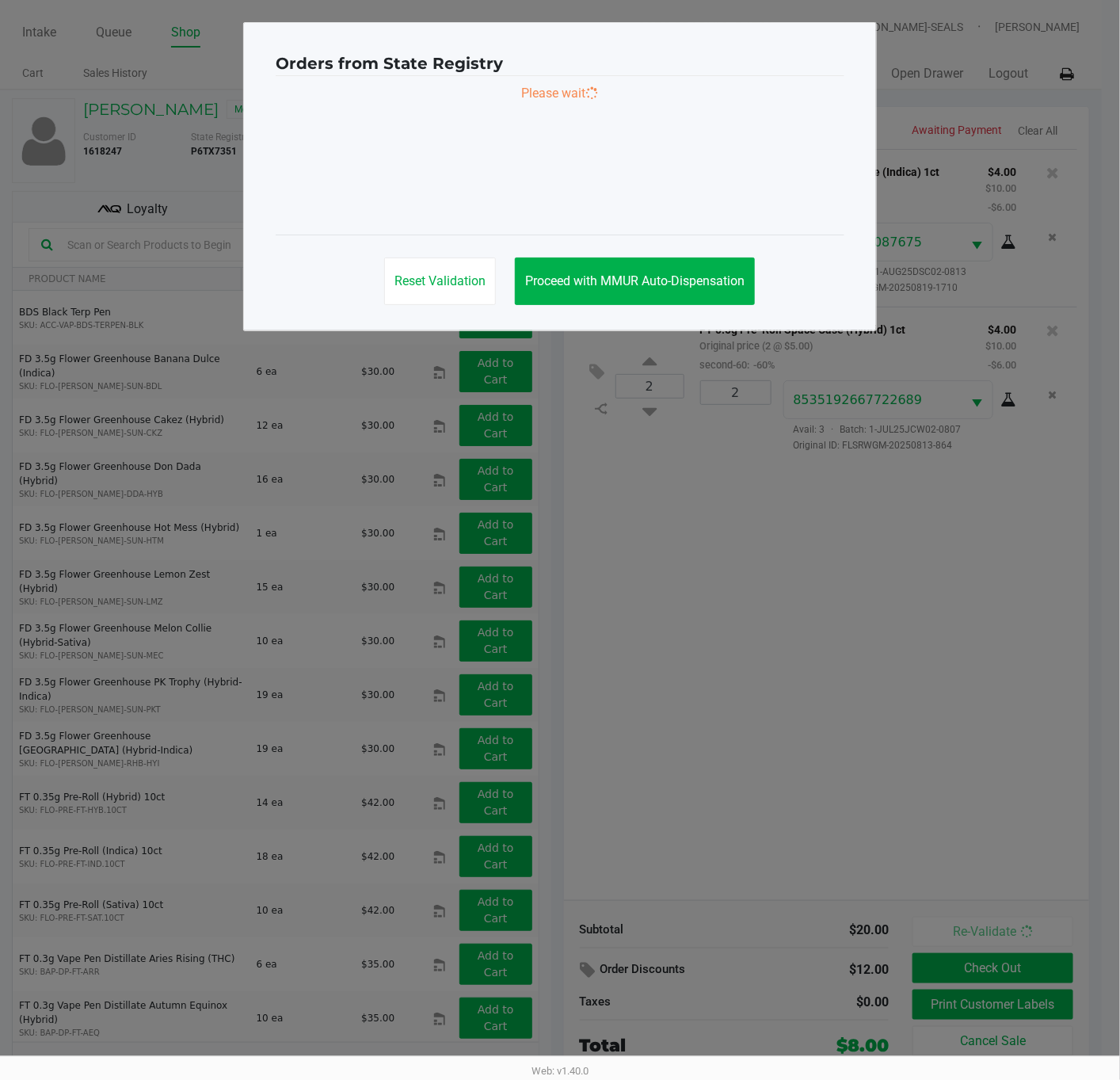
scroll to position [0, 0]
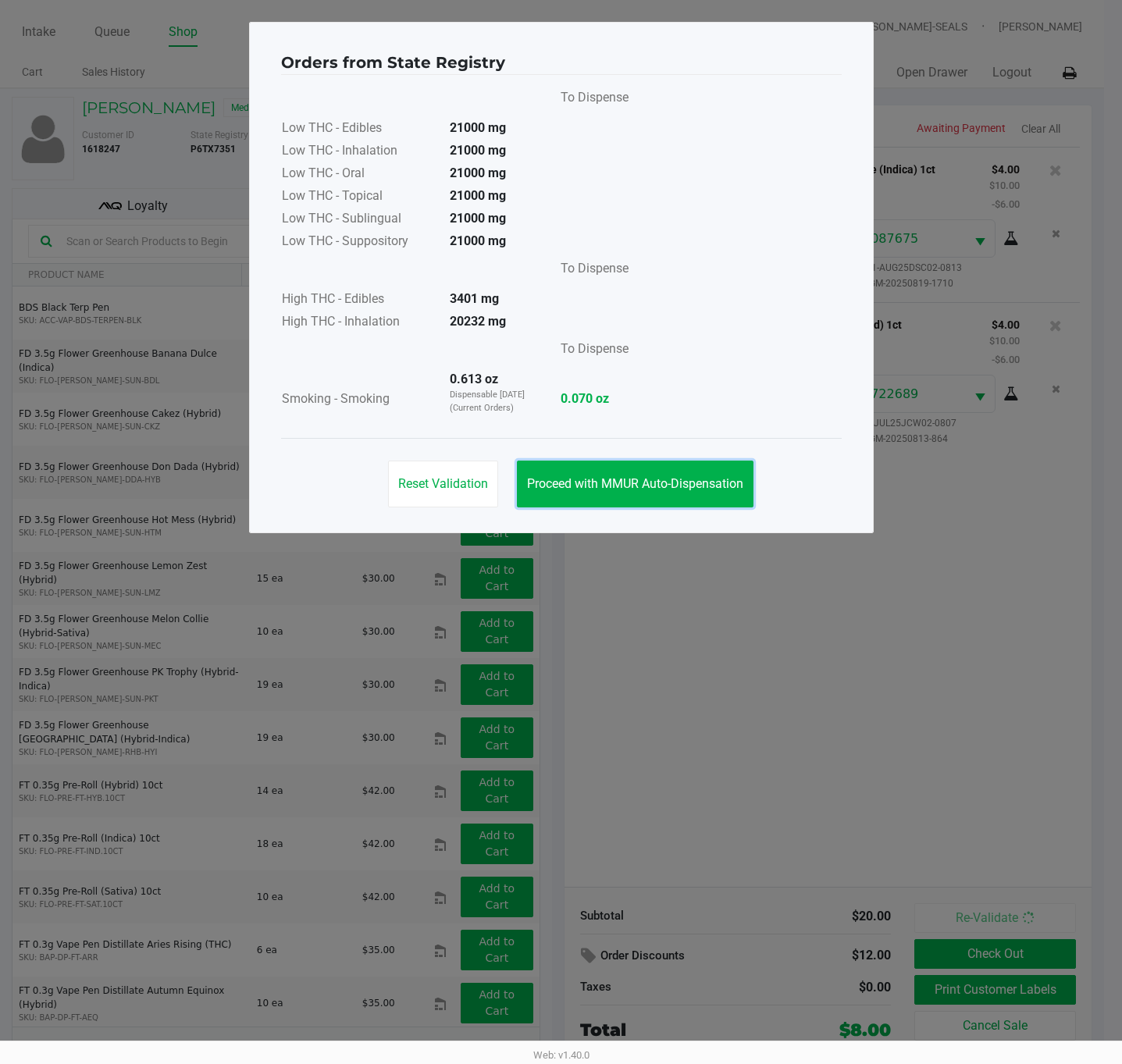
click at [680, 490] on span "Proceed with MMUR Auto-Dispensation" at bounding box center [634, 483] width 216 height 14
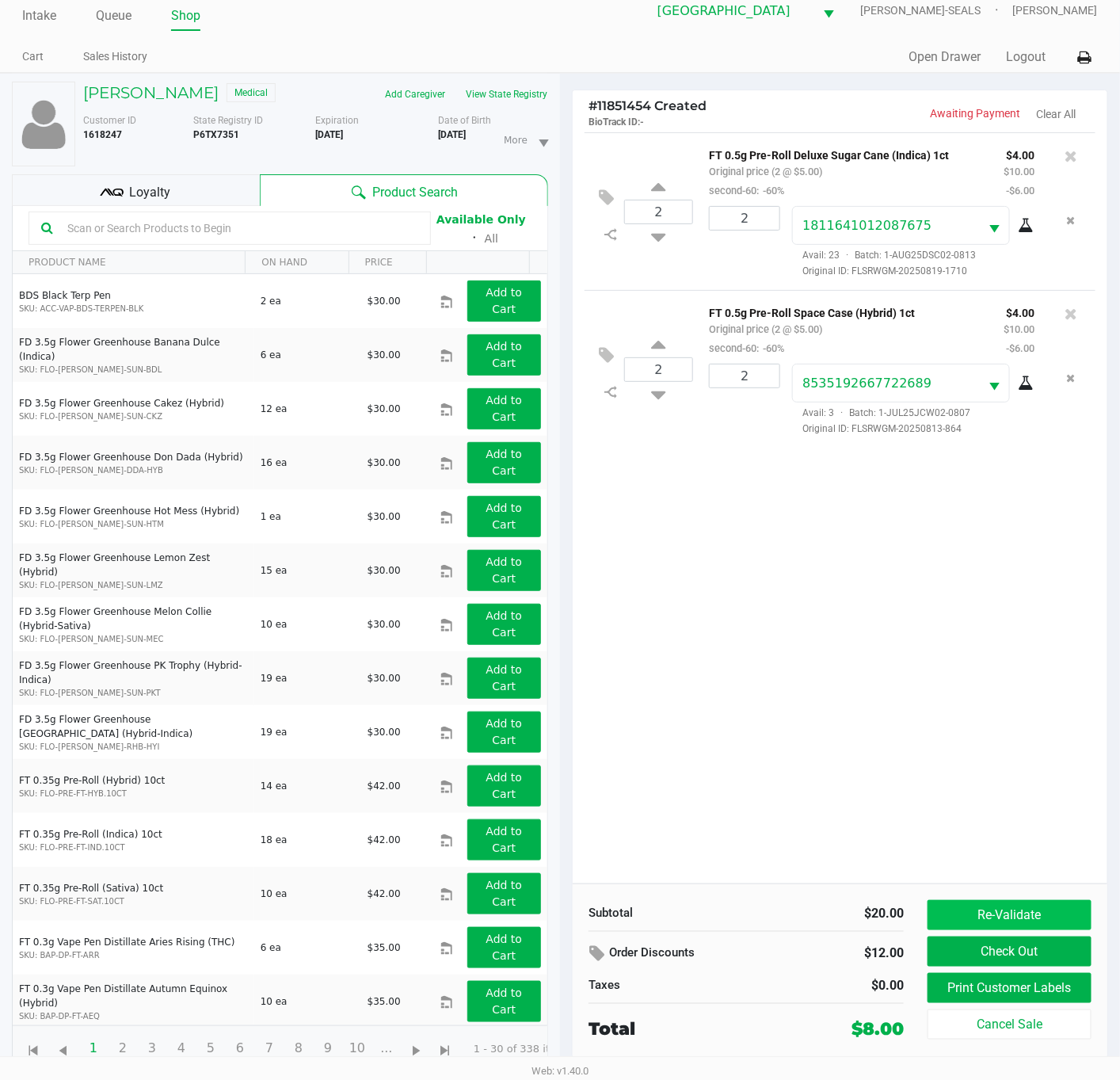
scroll to position [41, 0]
click at [1019, 973] on button "Print Customer Labels" at bounding box center [1009, 988] width 164 height 30
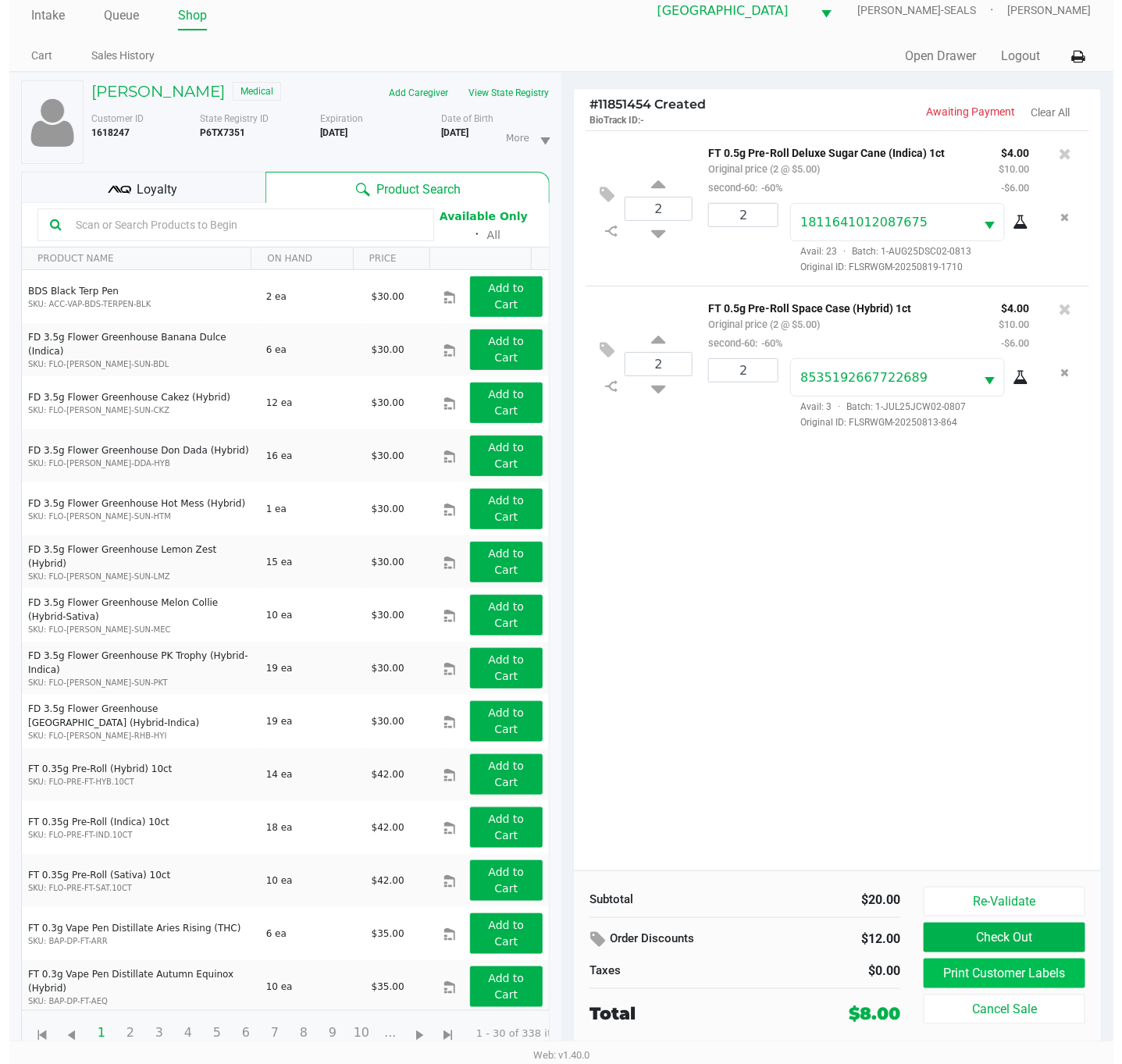
scroll to position [0, 0]
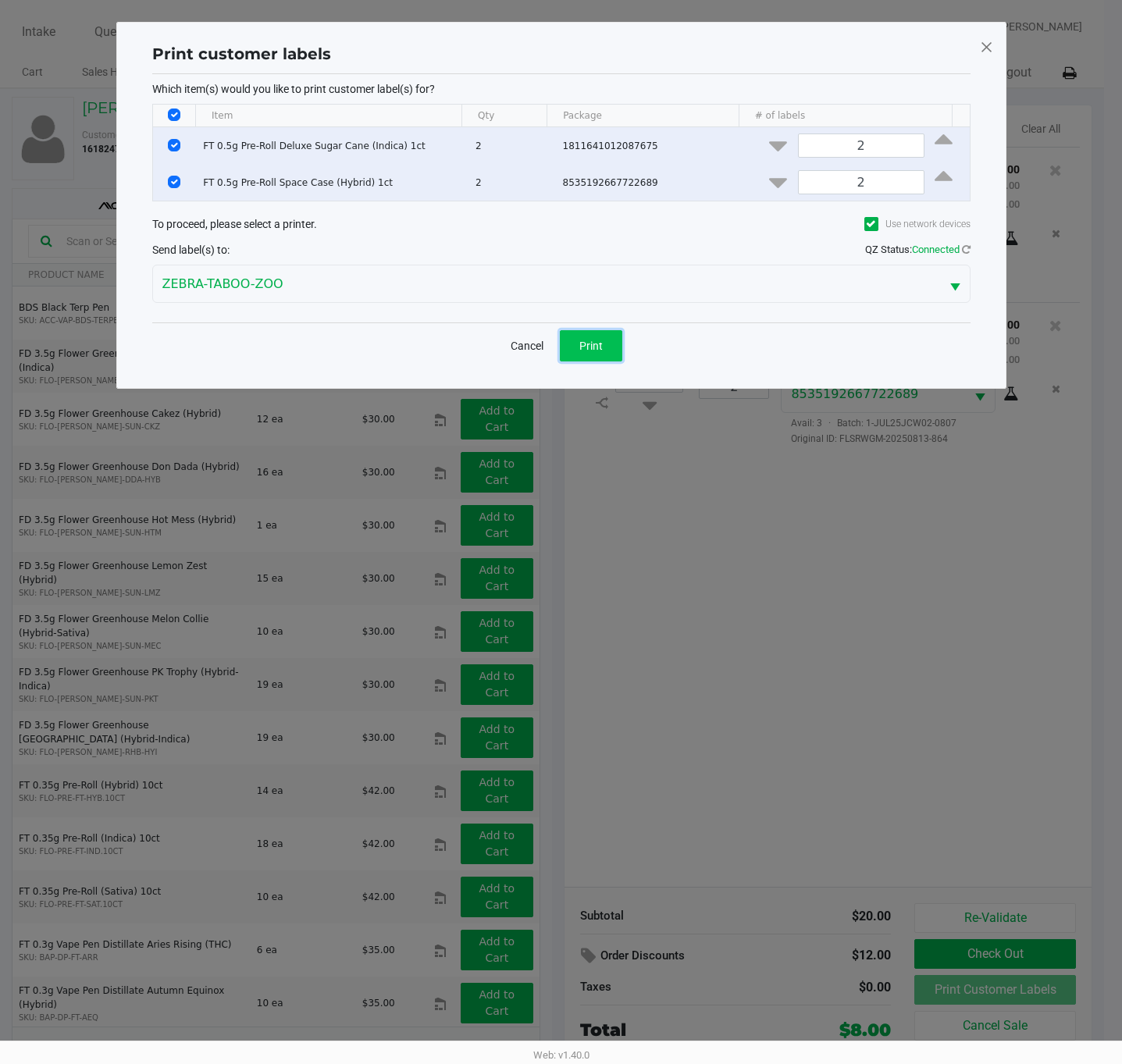
click at [585, 344] on span "Print" at bounding box center [591, 346] width 24 height 13
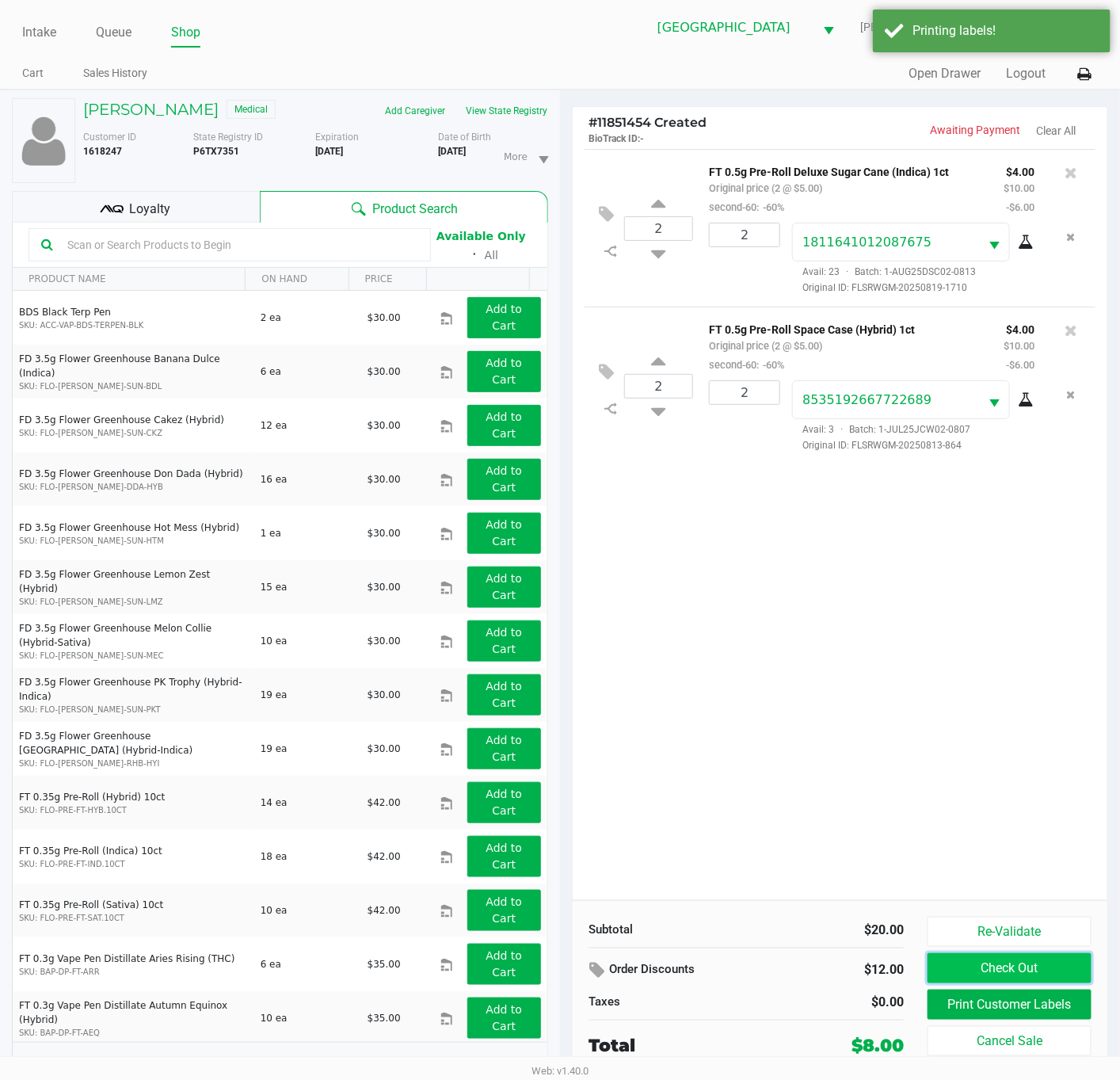
click at [1015, 962] on button "Check Out" at bounding box center [1009, 968] width 164 height 30
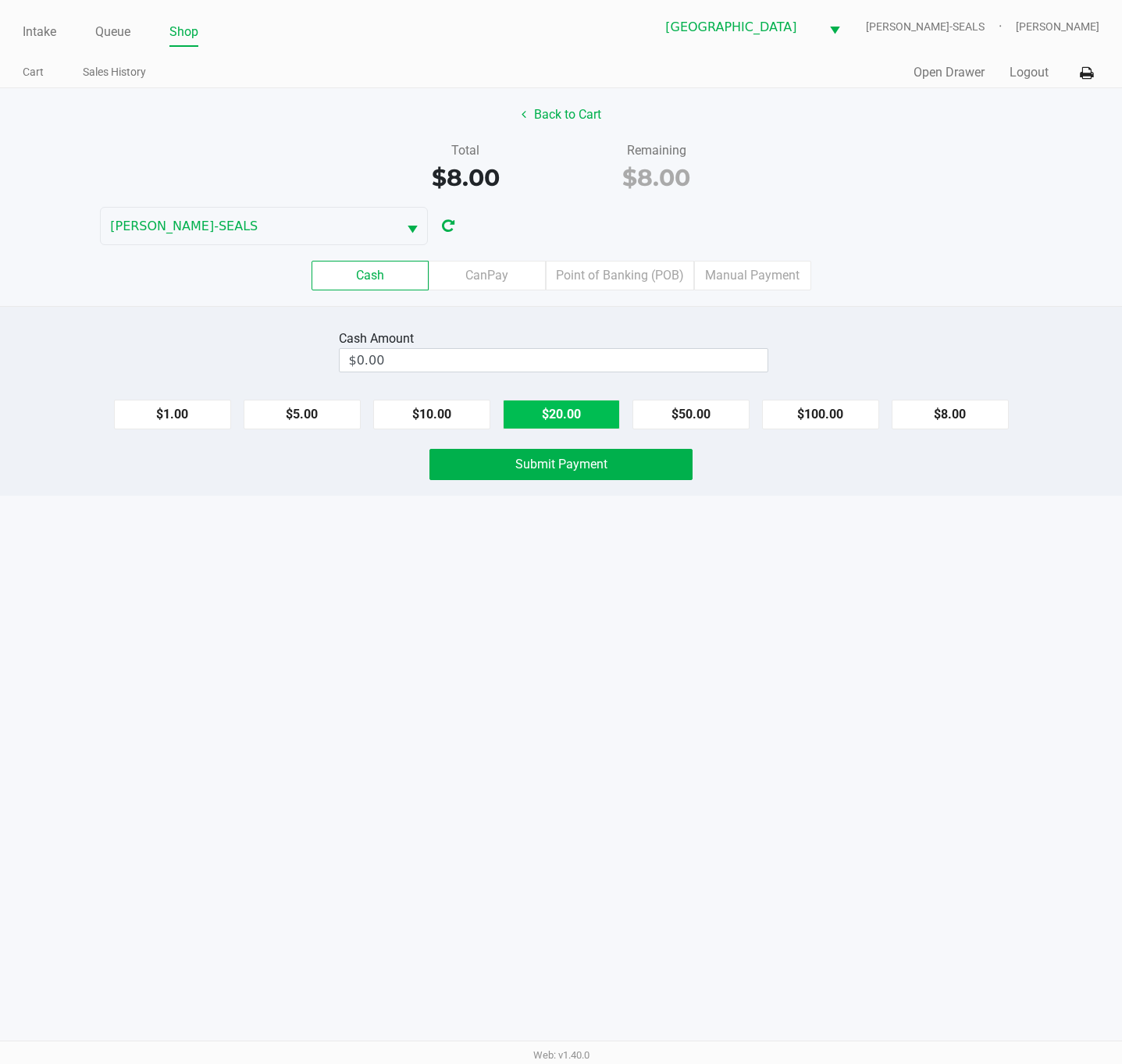
click at [594, 424] on button "$20.00" at bounding box center [561, 414] width 117 height 30
type input "$20.00"
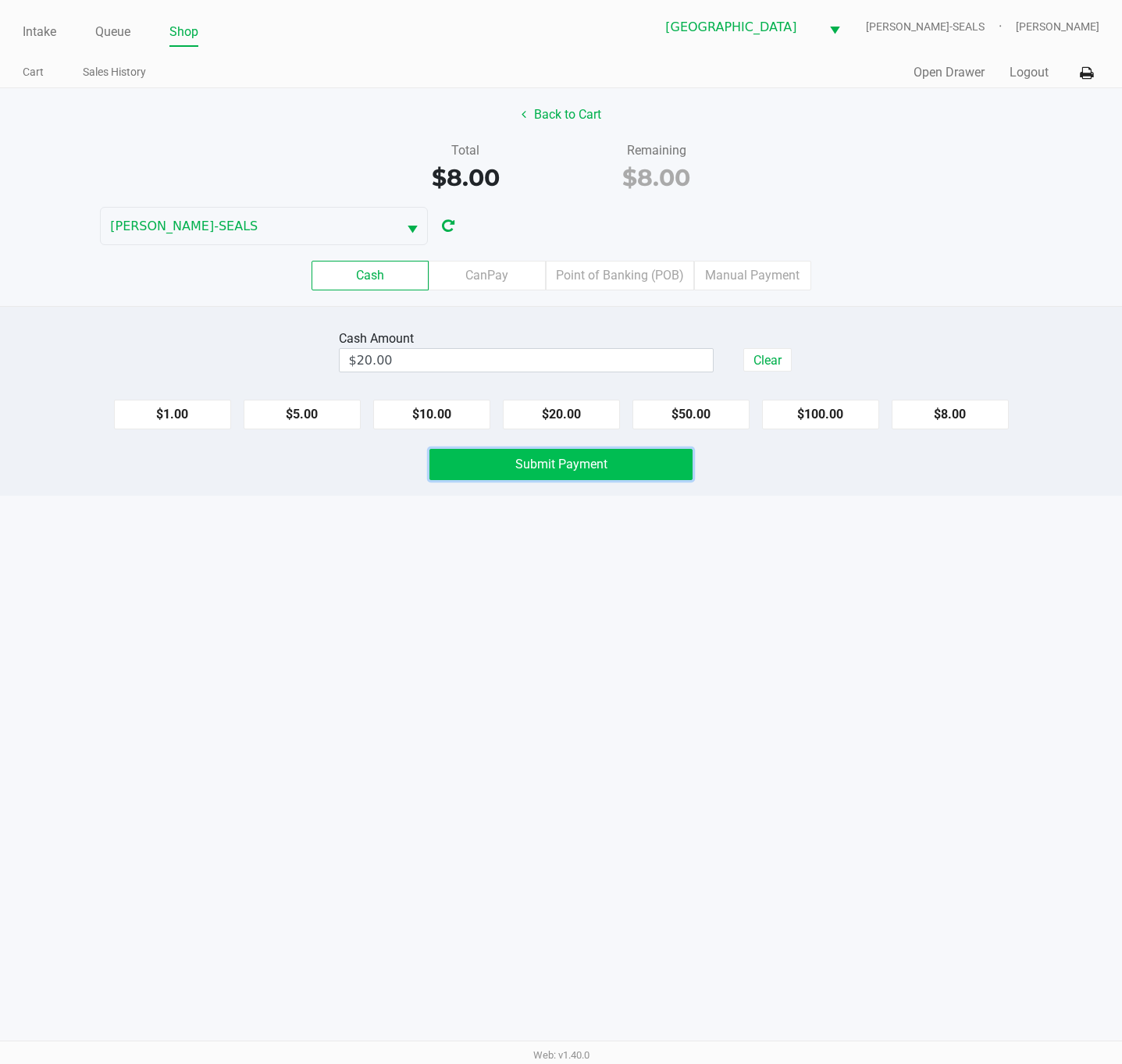
click at [603, 480] on button "Submit Payment" at bounding box center [561, 464] width 263 height 32
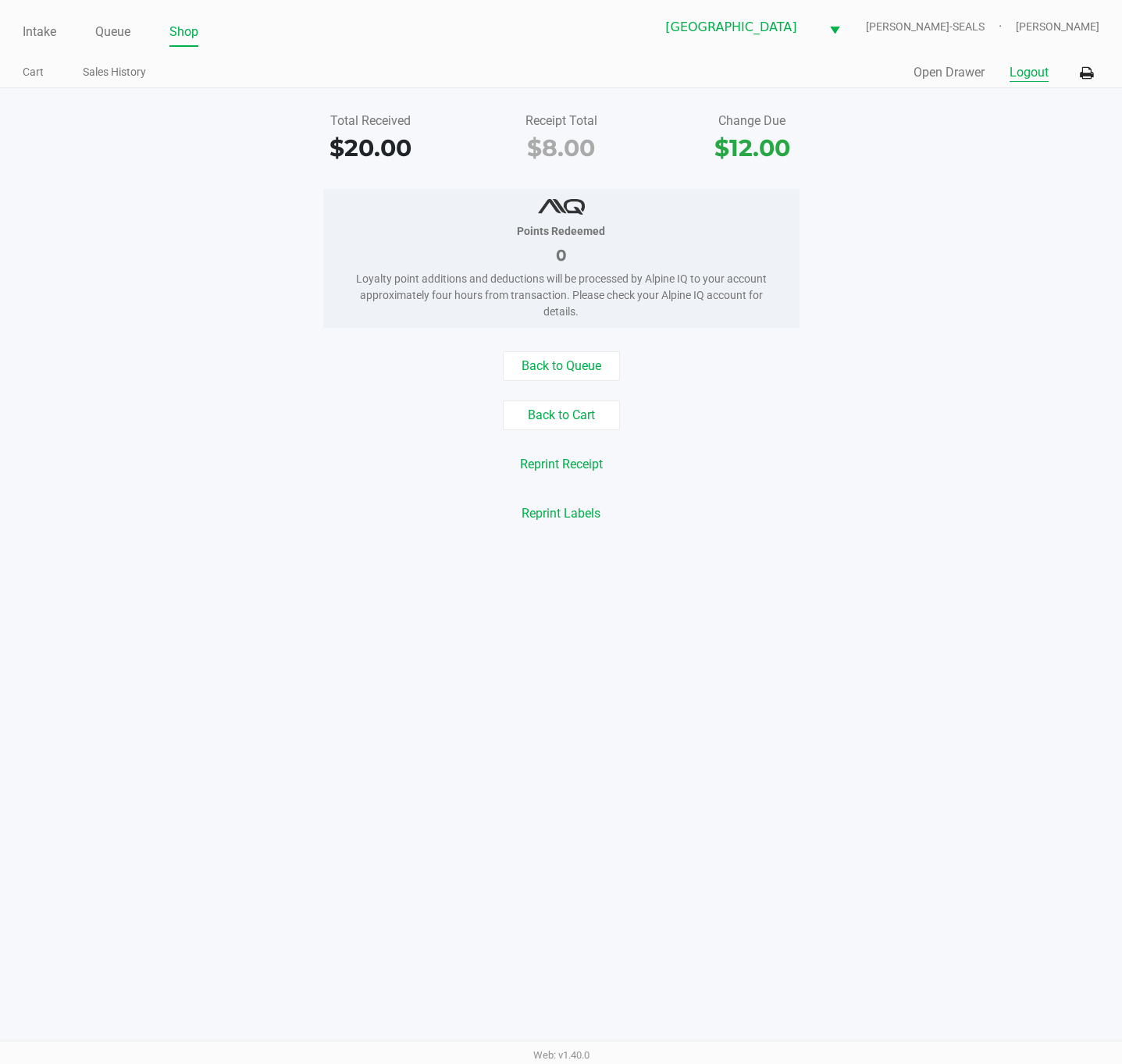
click at [1029, 72] on button "Logout" at bounding box center [1029, 72] width 39 height 19
